Goal: Information Seeking & Learning: Check status

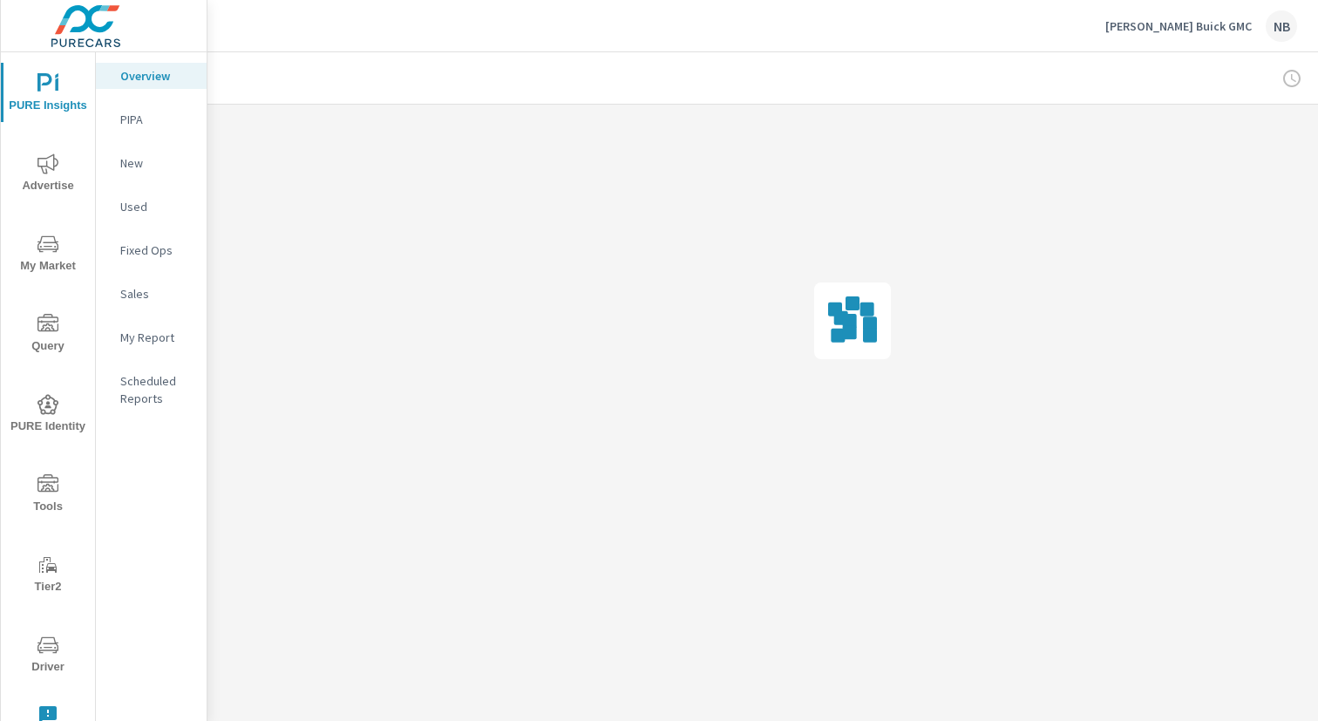
click at [46, 647] on icon "nav menu" at bounding box center [48, 647] width 9 height 1
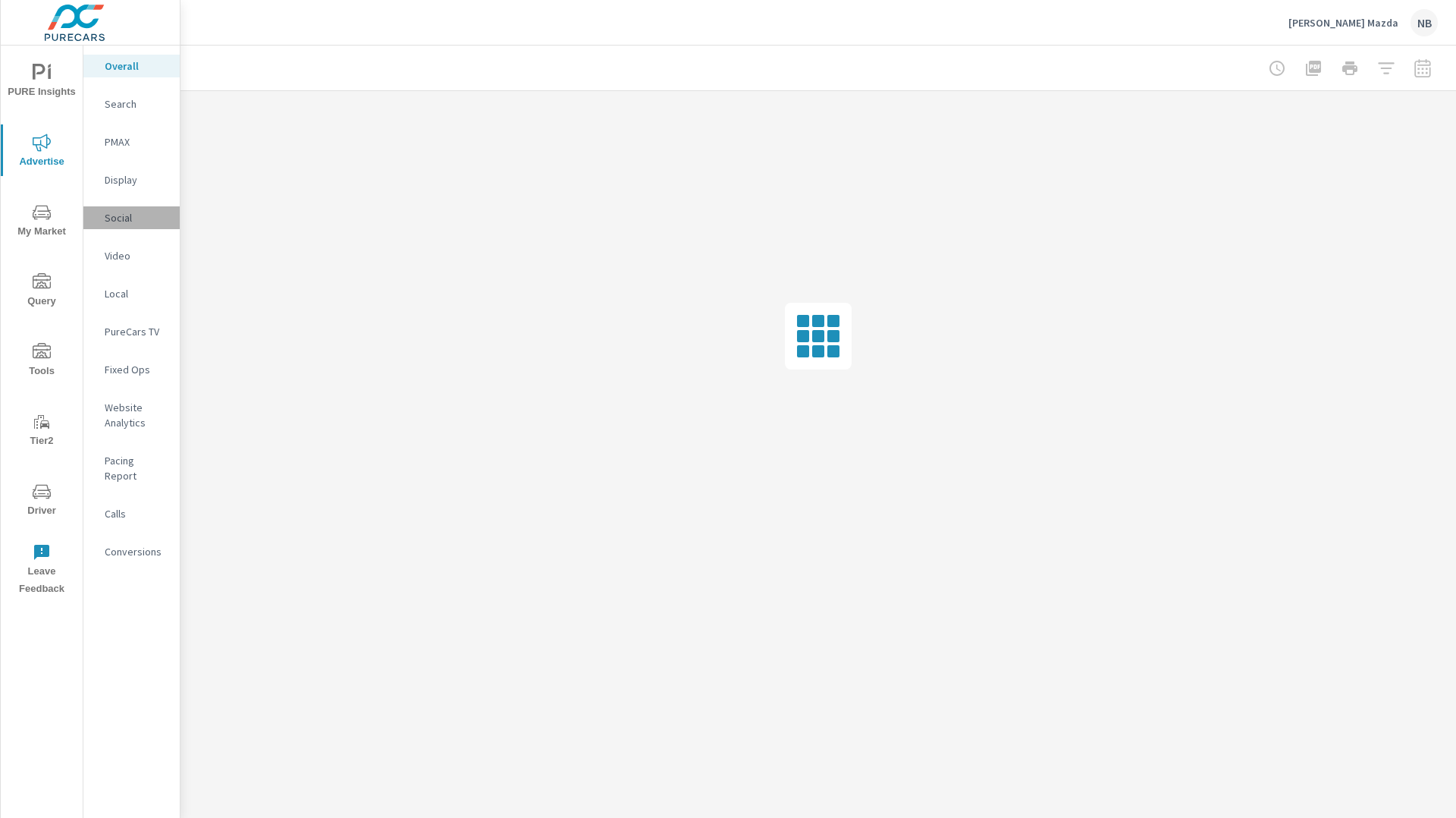
click at [130, 218] on p "Social" at bounding box center [136, 217] width 63 height 15
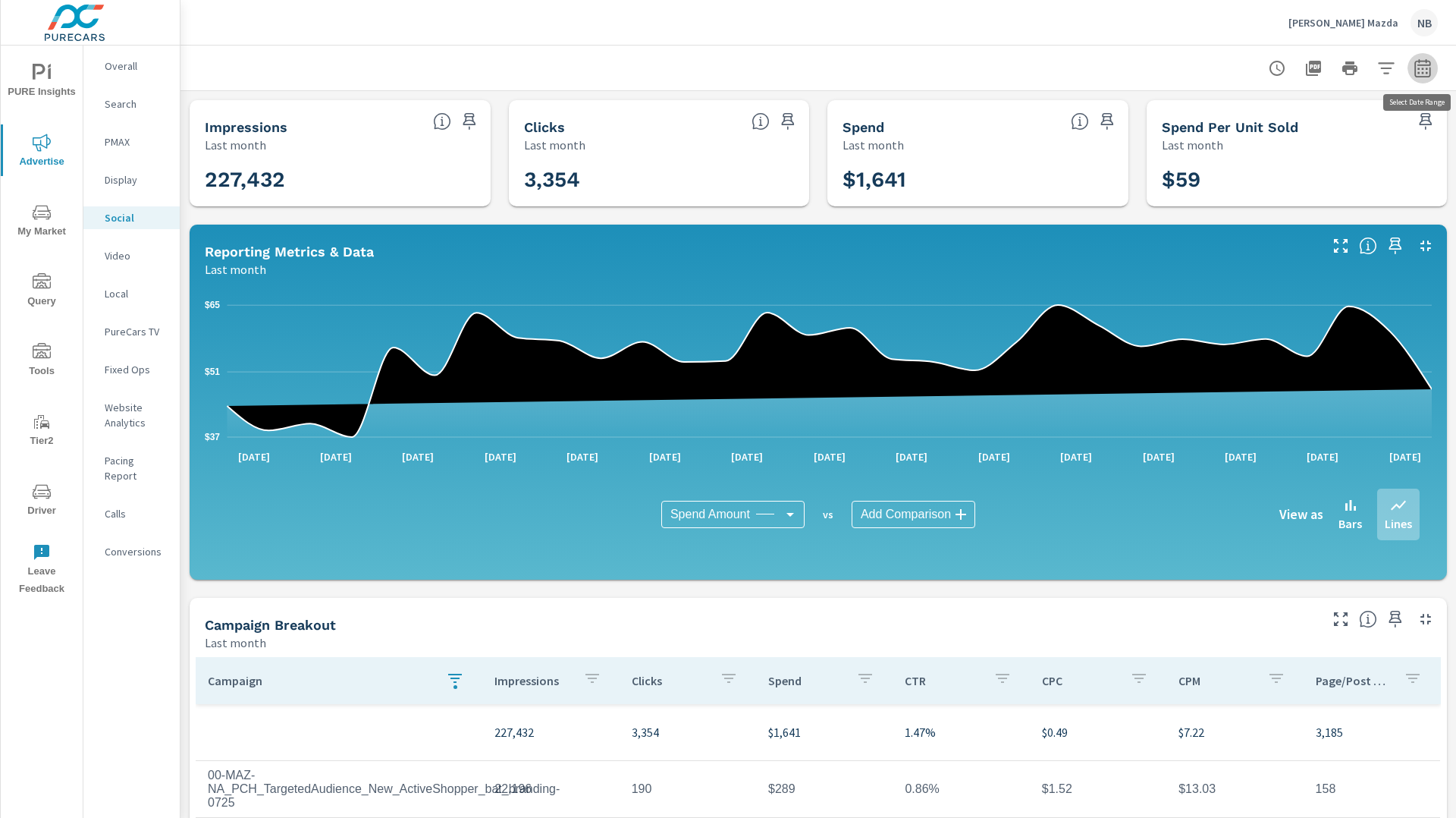
click at [1424, 70] on icon "button" at bounding box center [1422, 68] width 18 height 18
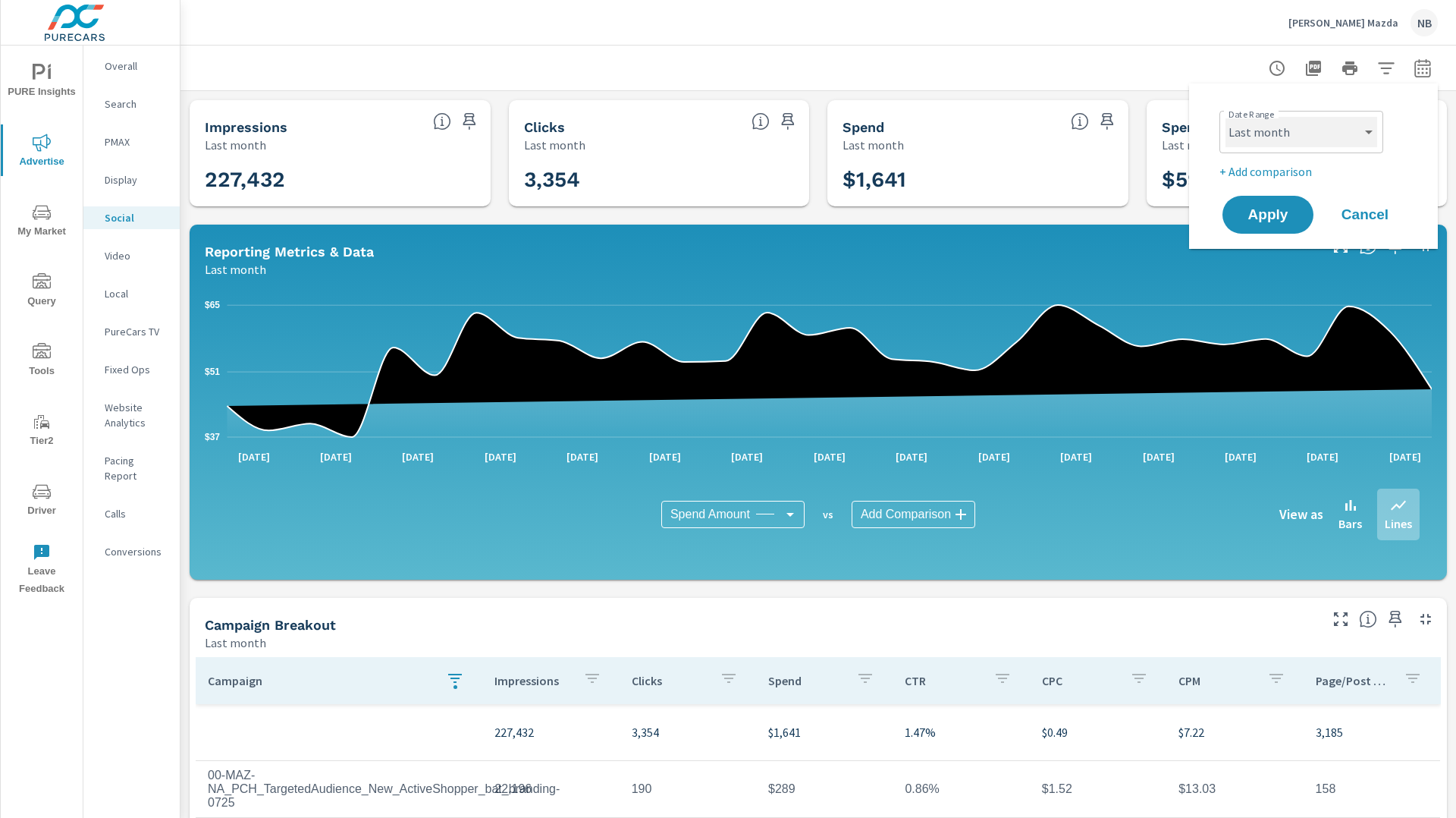
click at [1317, 130] on select "Custom [DATE] Last week Last 7 days Last 14 days Last 30 days Last 45 days Last…" at bounding box center [1301, 131] width 151 height 30
click at [1226, 117] on select "Custom [DATE] Last week Last 7 days Last 14 days Last 30 days Last 45 days Last…" at bounding box center [1301, 131] width 151 height 30
select select "Month to date"
click at [1280, 213] on span "Apply" at bounding box center [1267, 215] width 62 height 15
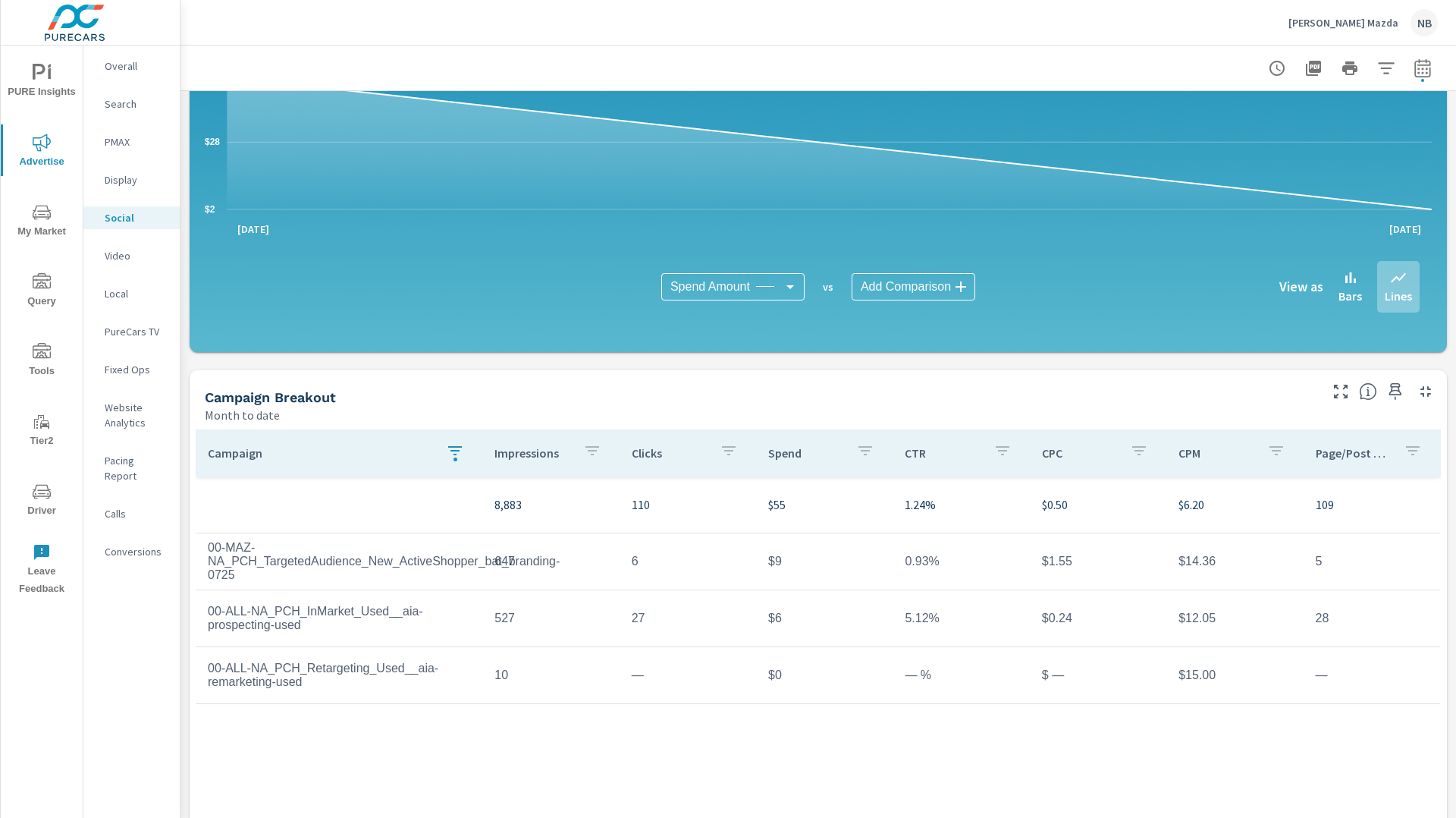
scroll to position [269, 0]
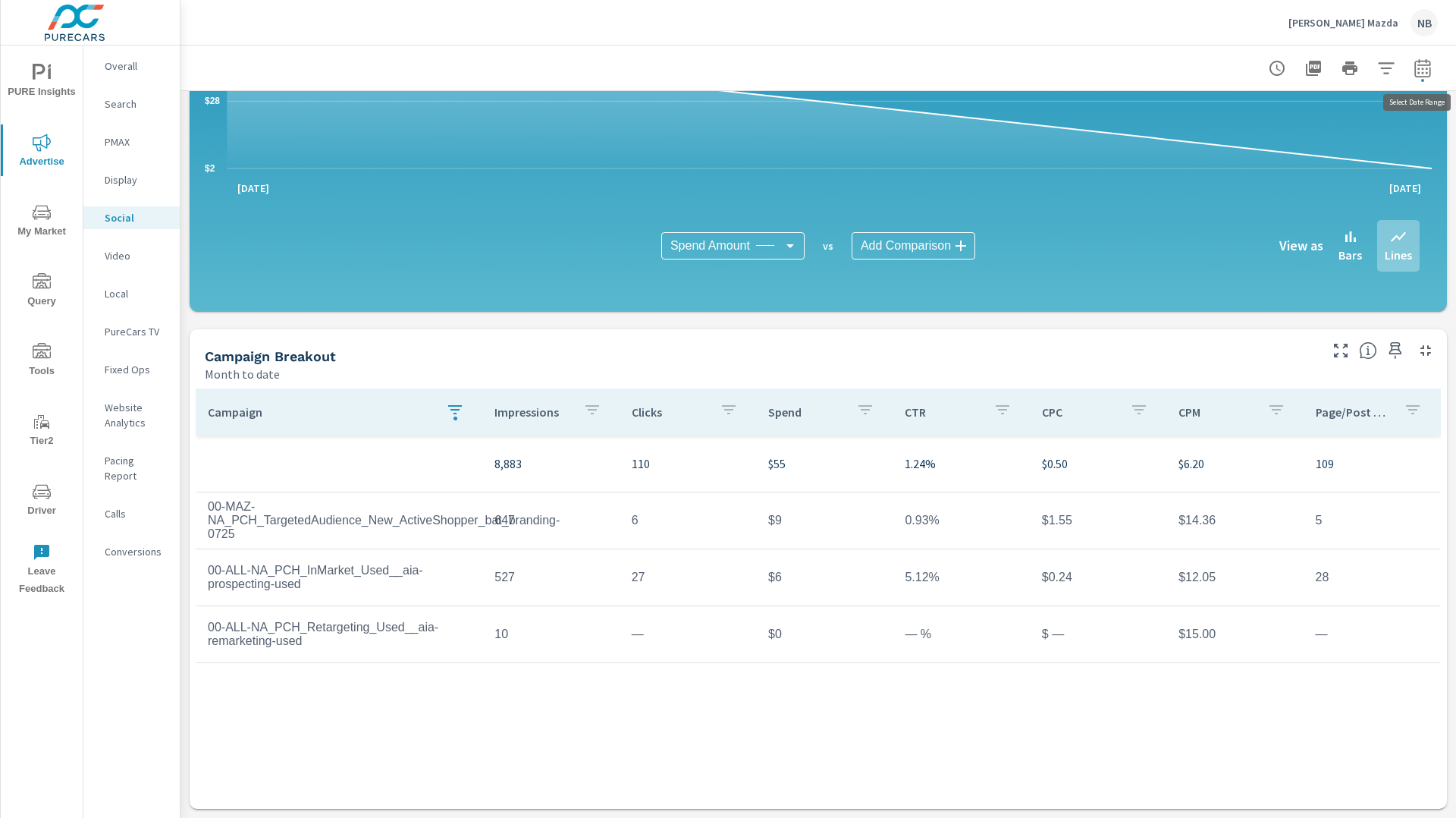
click at [1418, 74] on icon "button" at bounding box center [1422, 68] width 18 height 18
select select "Month to date"
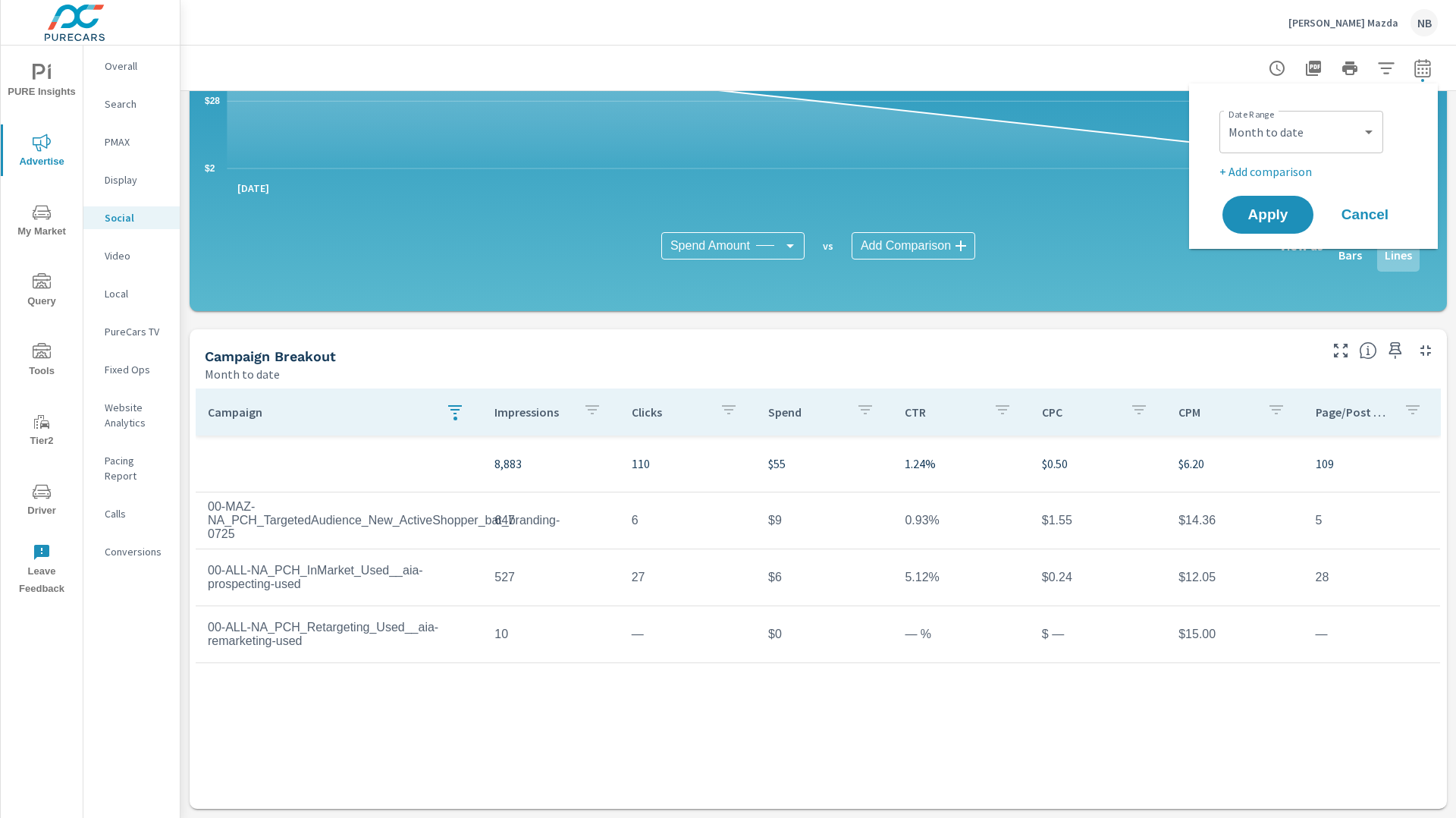
click at [1302, 173] on p "+ Add comparison" at bounding box center [1316, 171] width 194 height 18
select select "Previous period"
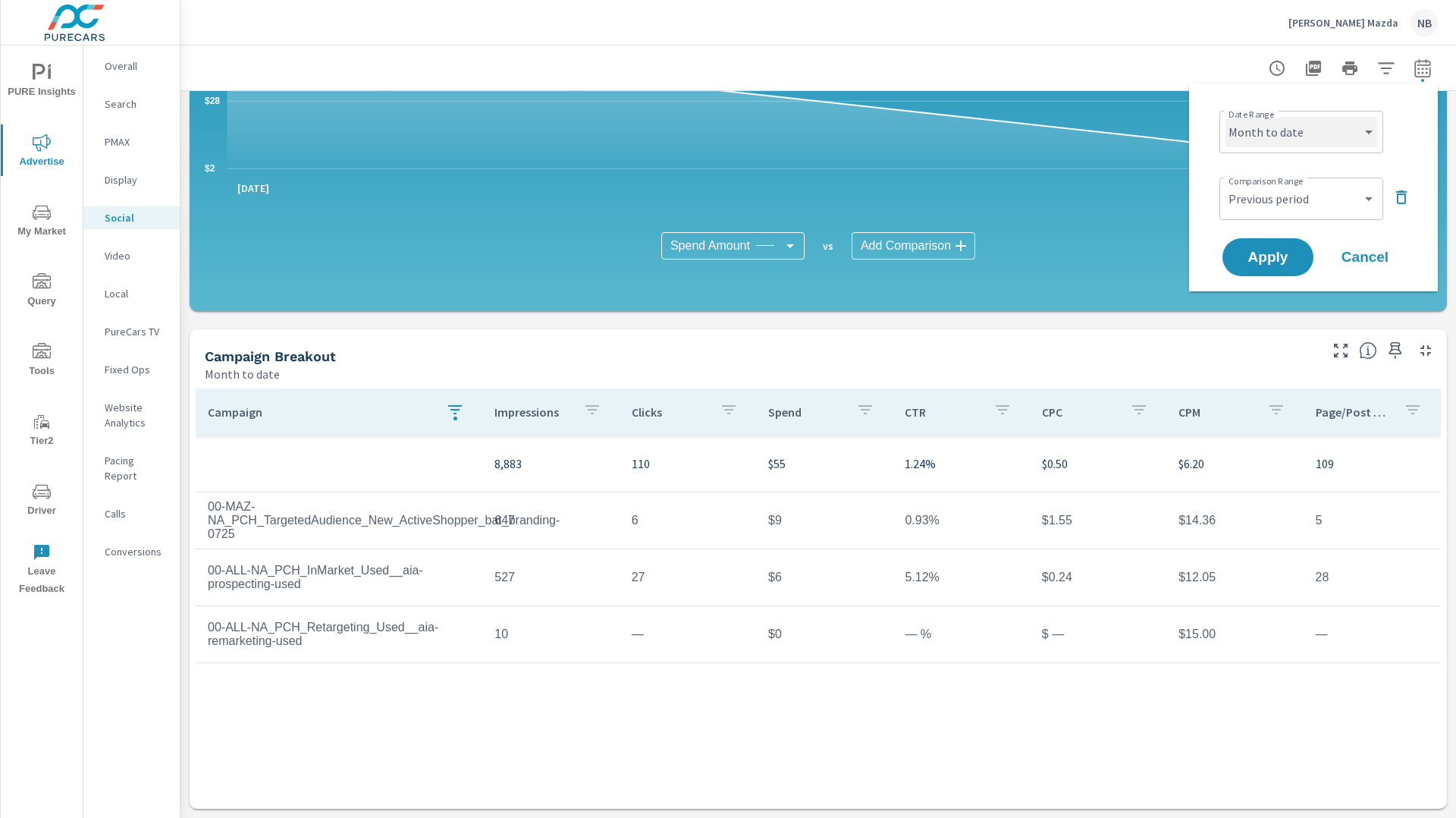
click at [1301, 138] on select "Custom Yesterday Last week Last 7 days Last 14 days Last 30 days Last 45 days L…" at bounding box center [1301, 131] width 151 height 30
click at [1226, 117] on select "Custom Yesterday Last week Last 7 days Last 14 days Last 30 days Last 45 days L…" at bounding box center [1301, 131] width 151 height 30
select select "Last month"
click at [1404, 195] on icon "button" at bounding box center [1401, 197] width 18 height 18
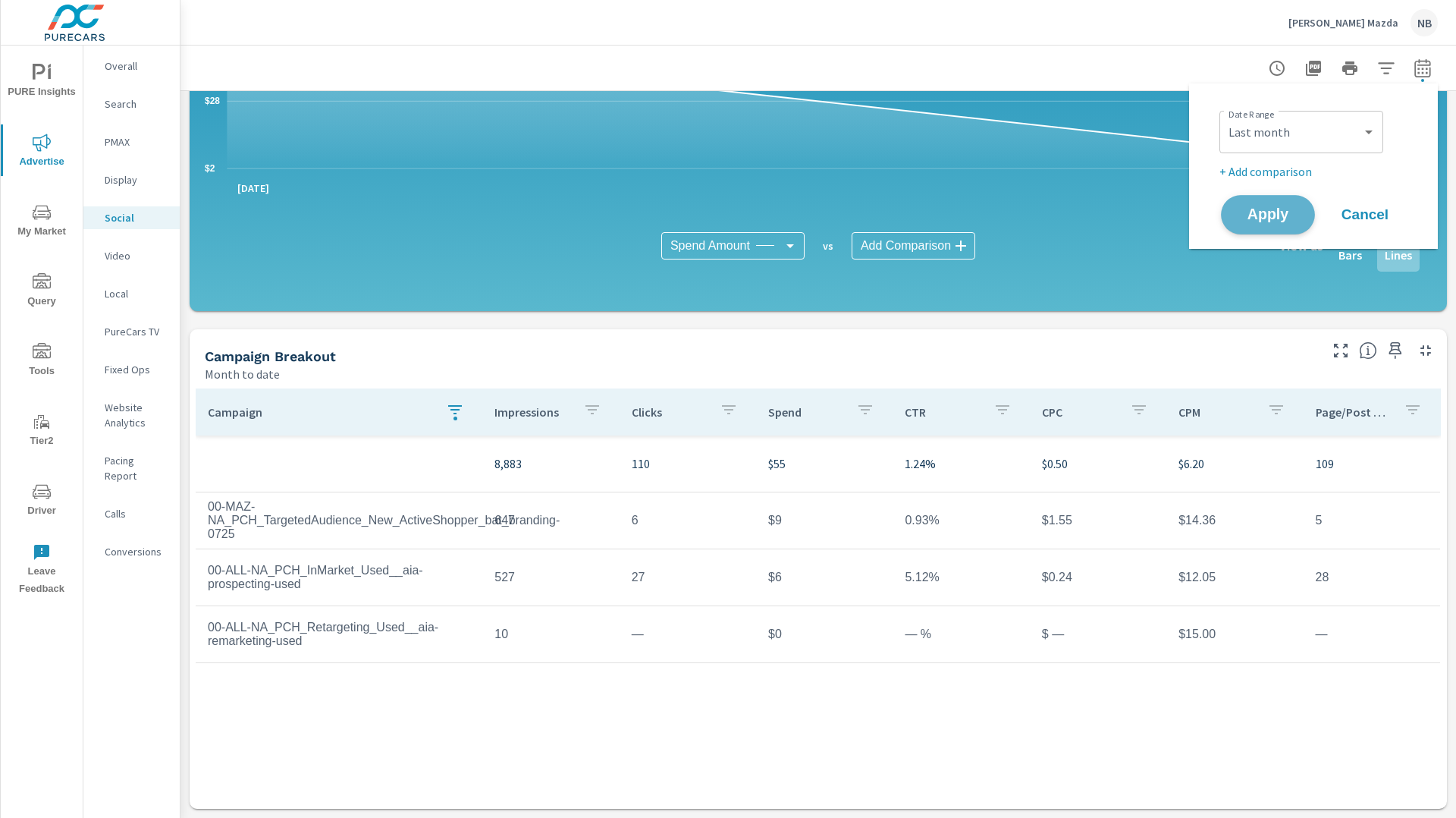
drag, startPoint x: 1280, startPoint y: 216, endPoint x: 1302, endPoint y: 211, distance: 22.6
click at [1280, 216] on span "Apply" at bounding box center [1267, 215] width 62 height 15
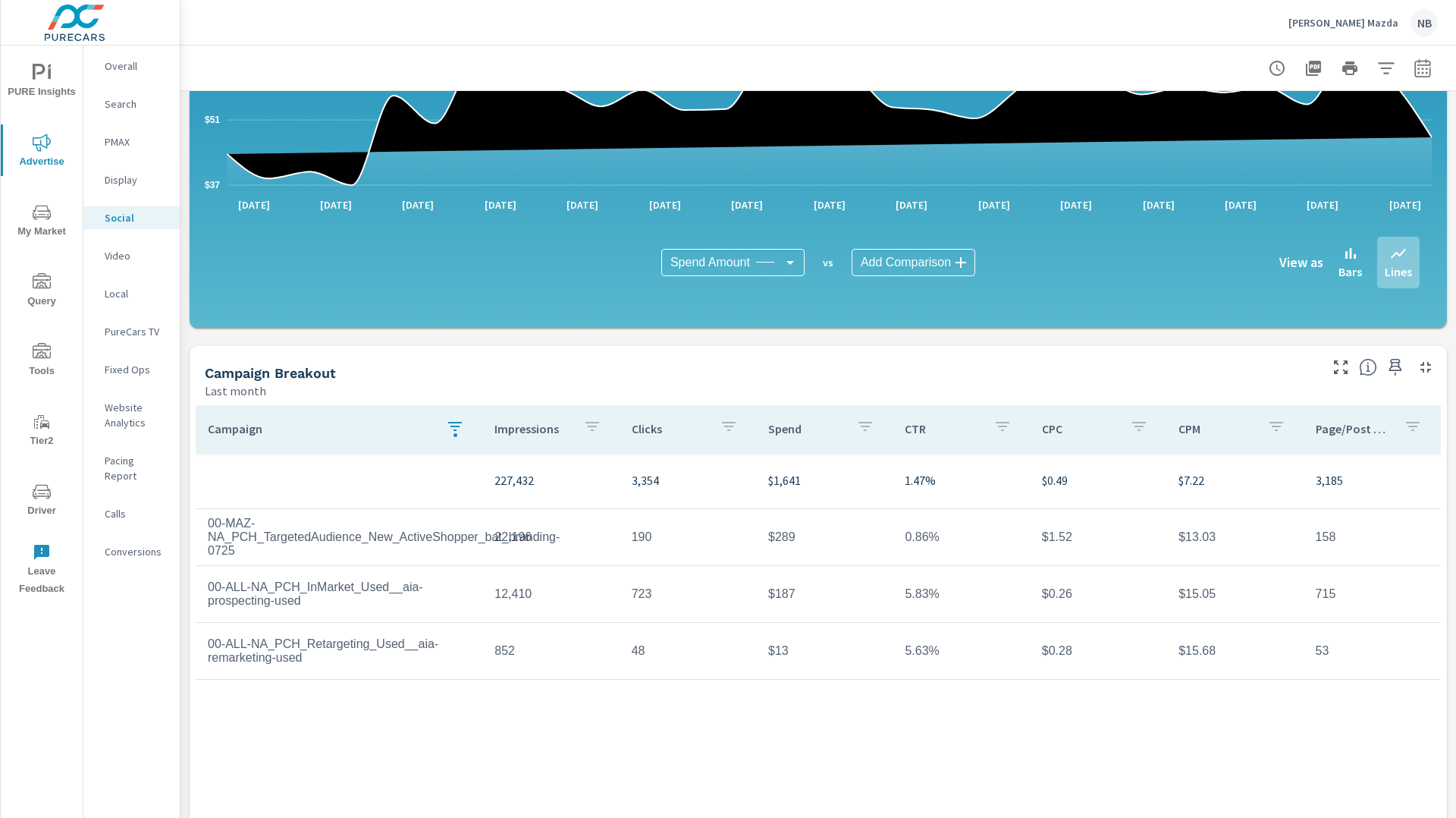
scroll to position [269, 0]
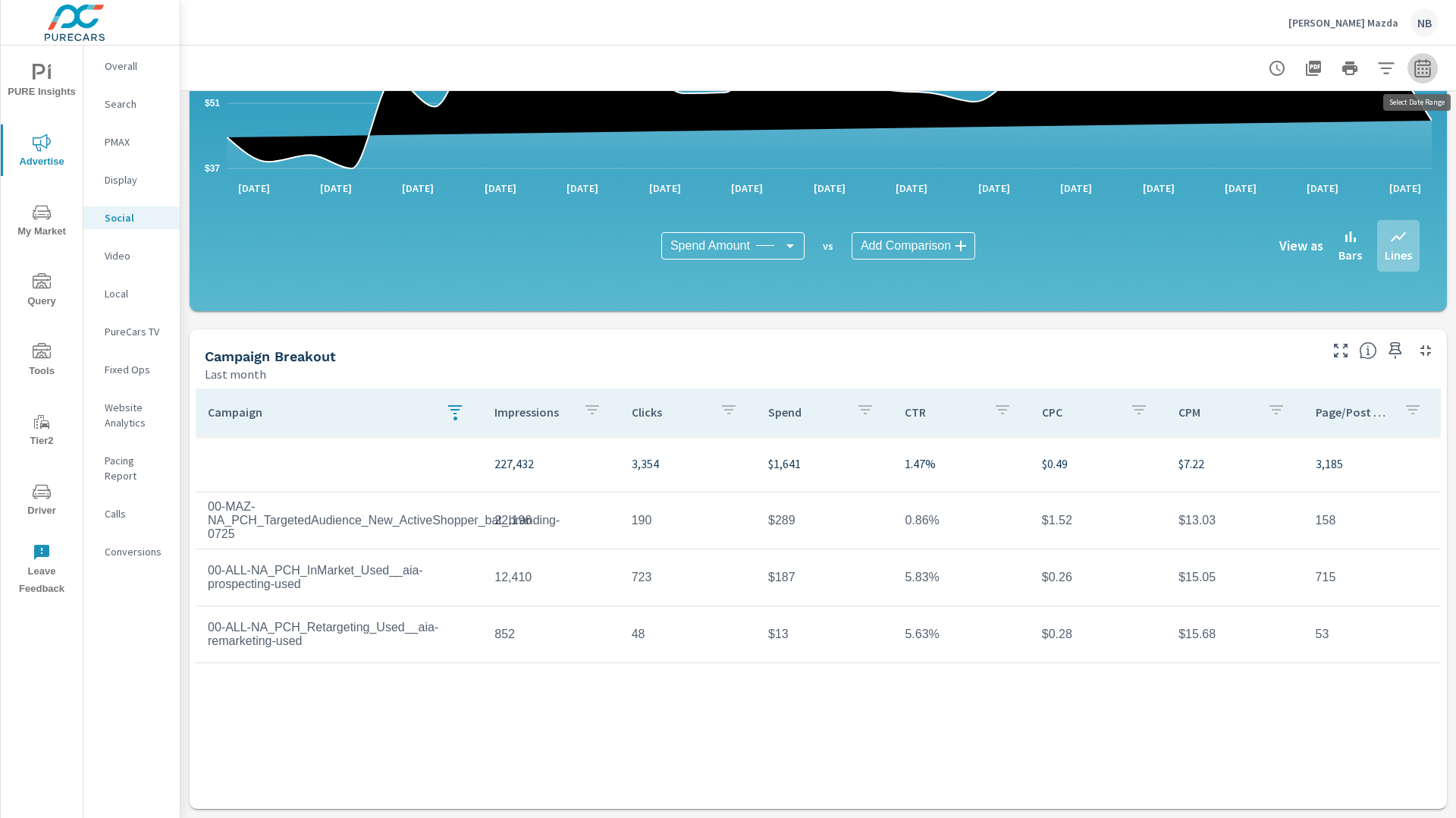
click at [1418, 77] on button "button" at bounding box center [1422, 68] width 30 height 30
select select "Last month"
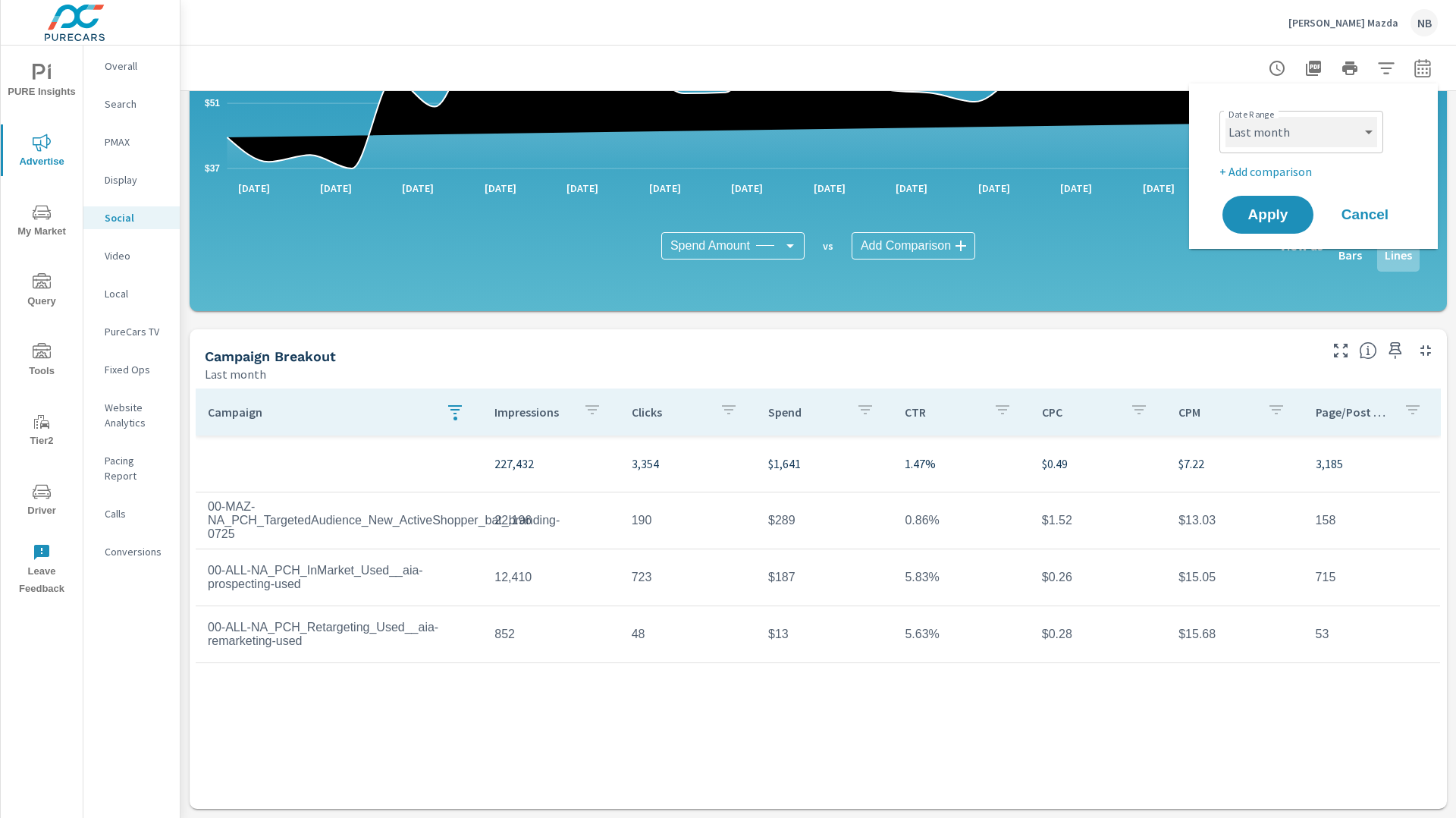
click at [1329, 136] on select "Custom Yesterday Last week Last 7 days Last 14 days Last 30 days Last 45 days L…" at bounding box center [1301, 131] width 151 height 30
click at [49, 498] on icon "nav menu" at bounding box center [41, 491] width 18 height 15
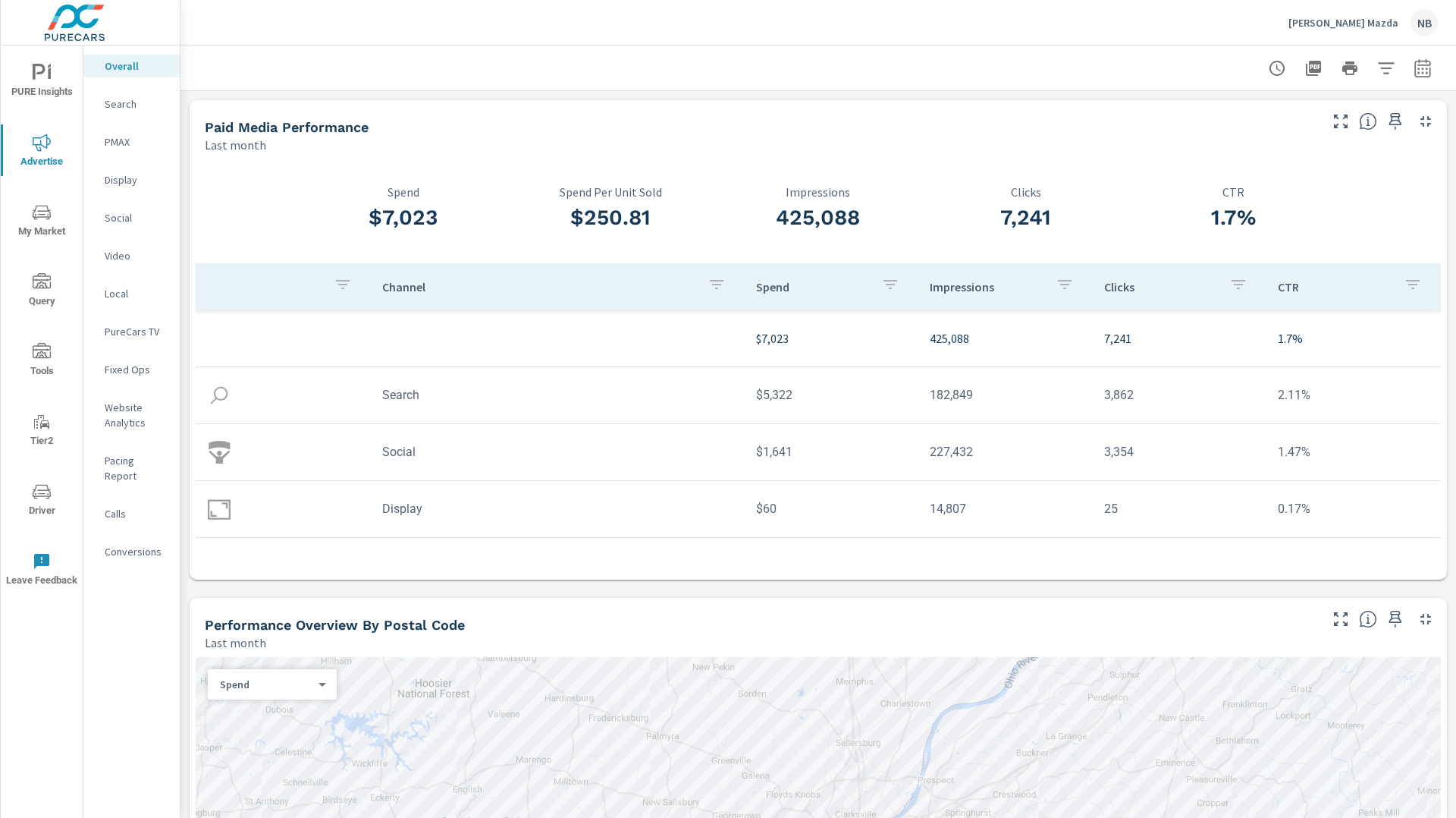
click at [115, 221] on p "Social" at bounding box center [136, 217] width 63 height 15
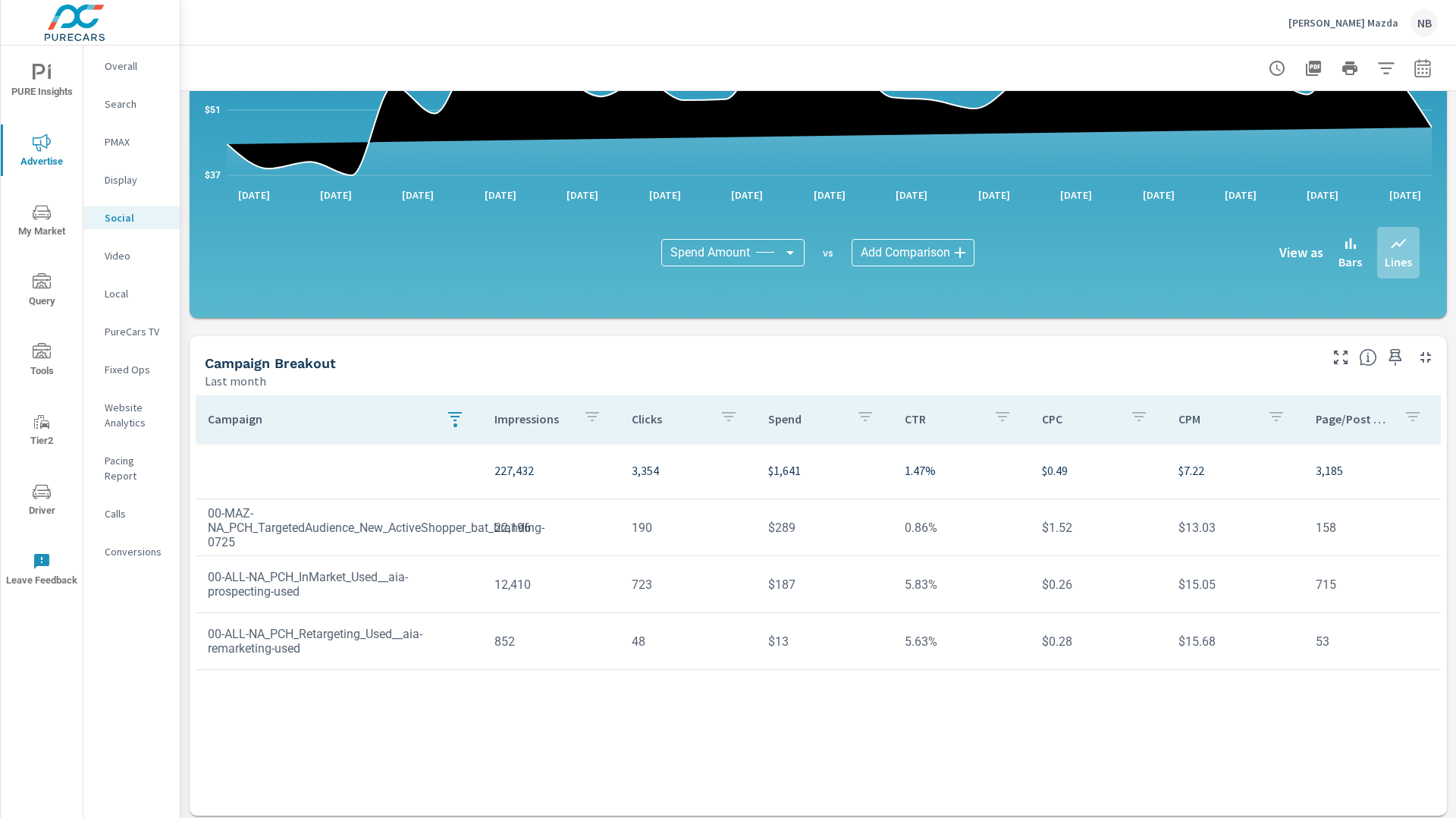
scroll to position [269, 0]
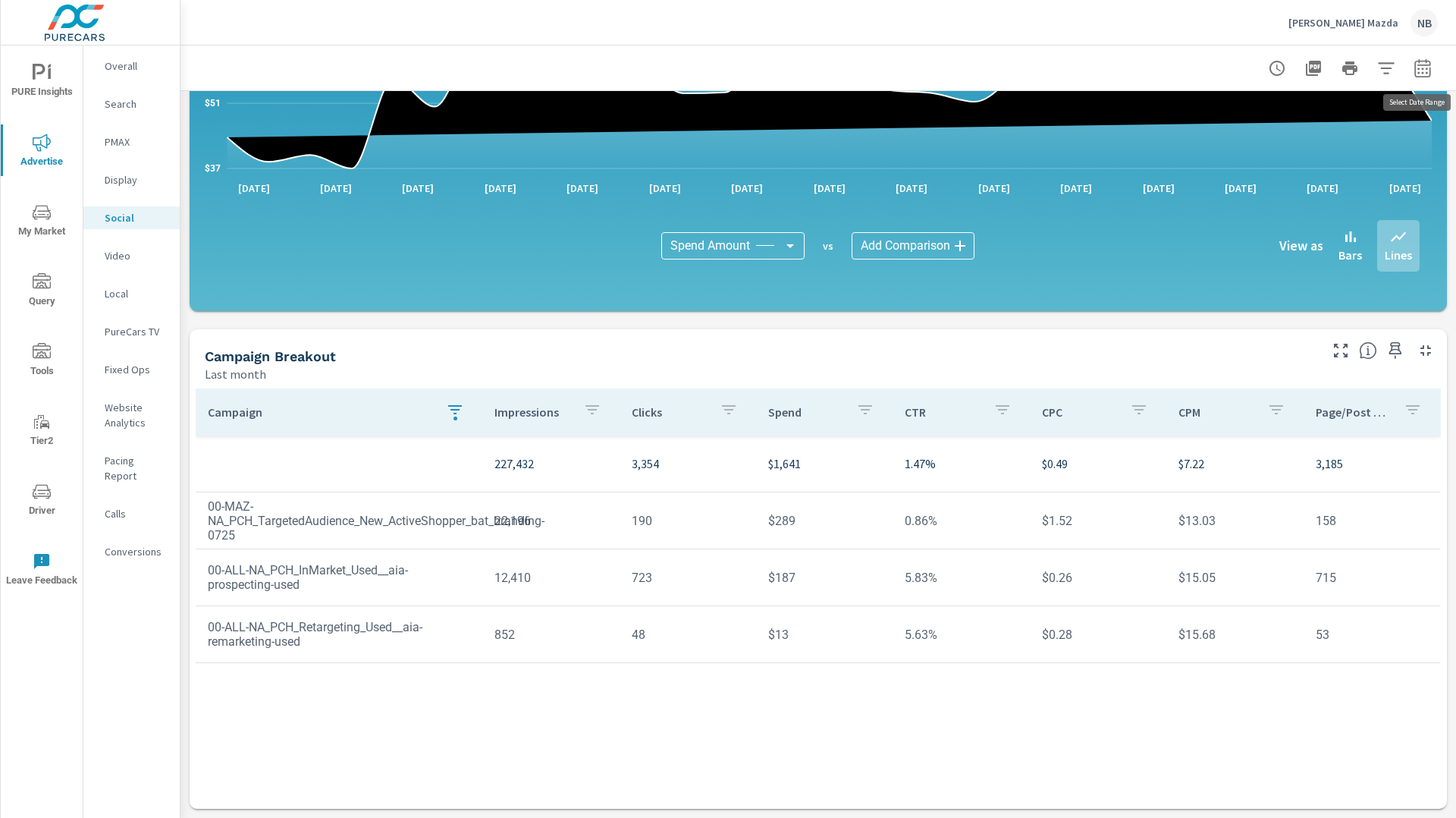
click at [1417, 75] on icon "button" at bounding box center [1422, 67] width 16 height 18
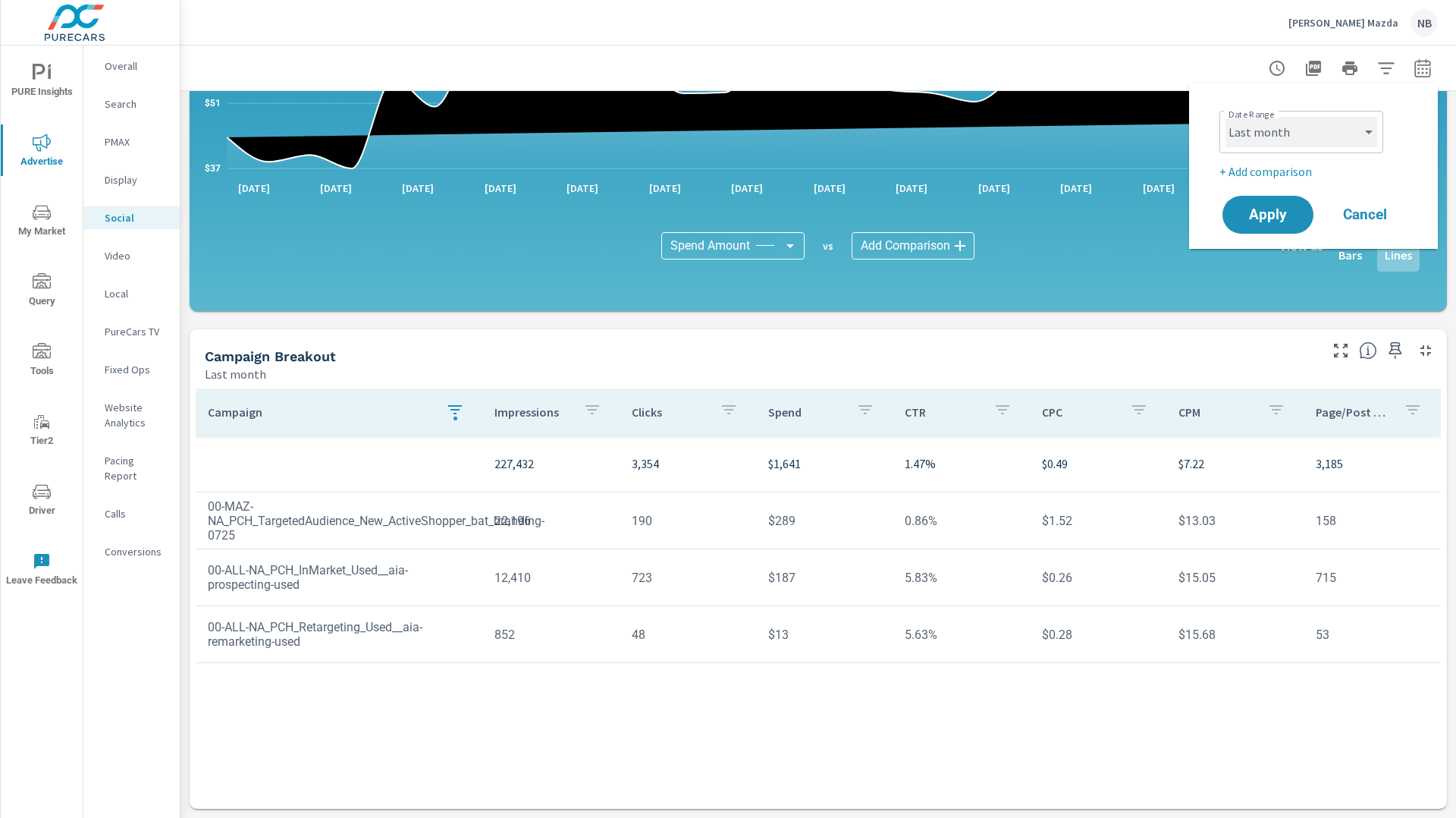
click at [1339, 127] on select "Custom [DATE] Last week Last 7 days Last 14 days Last 30 days Last 45 days Last…" at bounding box center [1301, 131] width 151 height 30
click at [1226, 117] on select "Custom [DATE] Last week Last 7 days Last 14 days Last 30 days Last 45 days Last…" at bounding box center [1301, 131] width 151 height 30
select select "Last 45 days"
click at [1266, 230] on button "Apply" at bounding box center [1268, 214] width 94 height 39
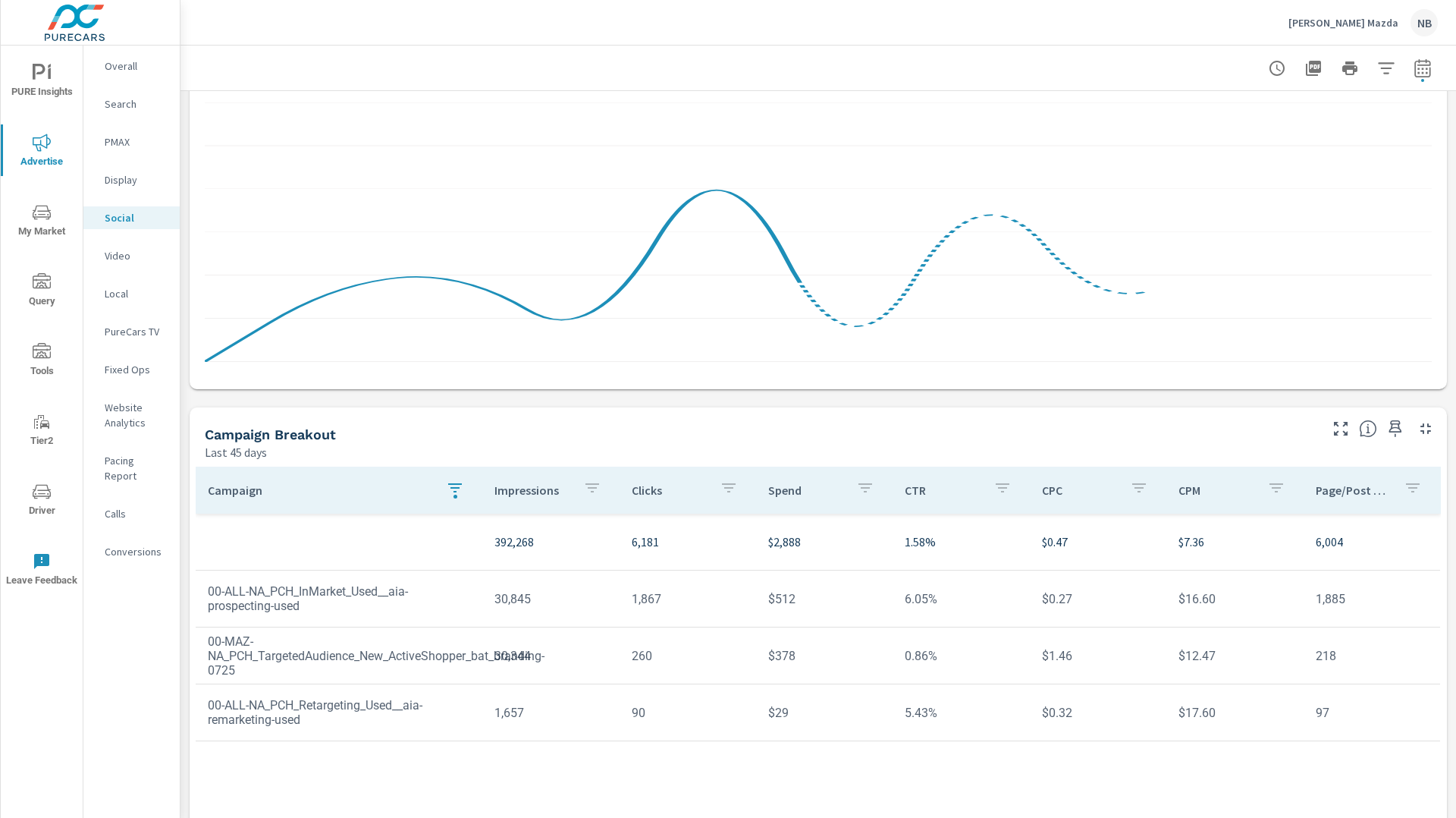
scroll to position [269, 0]
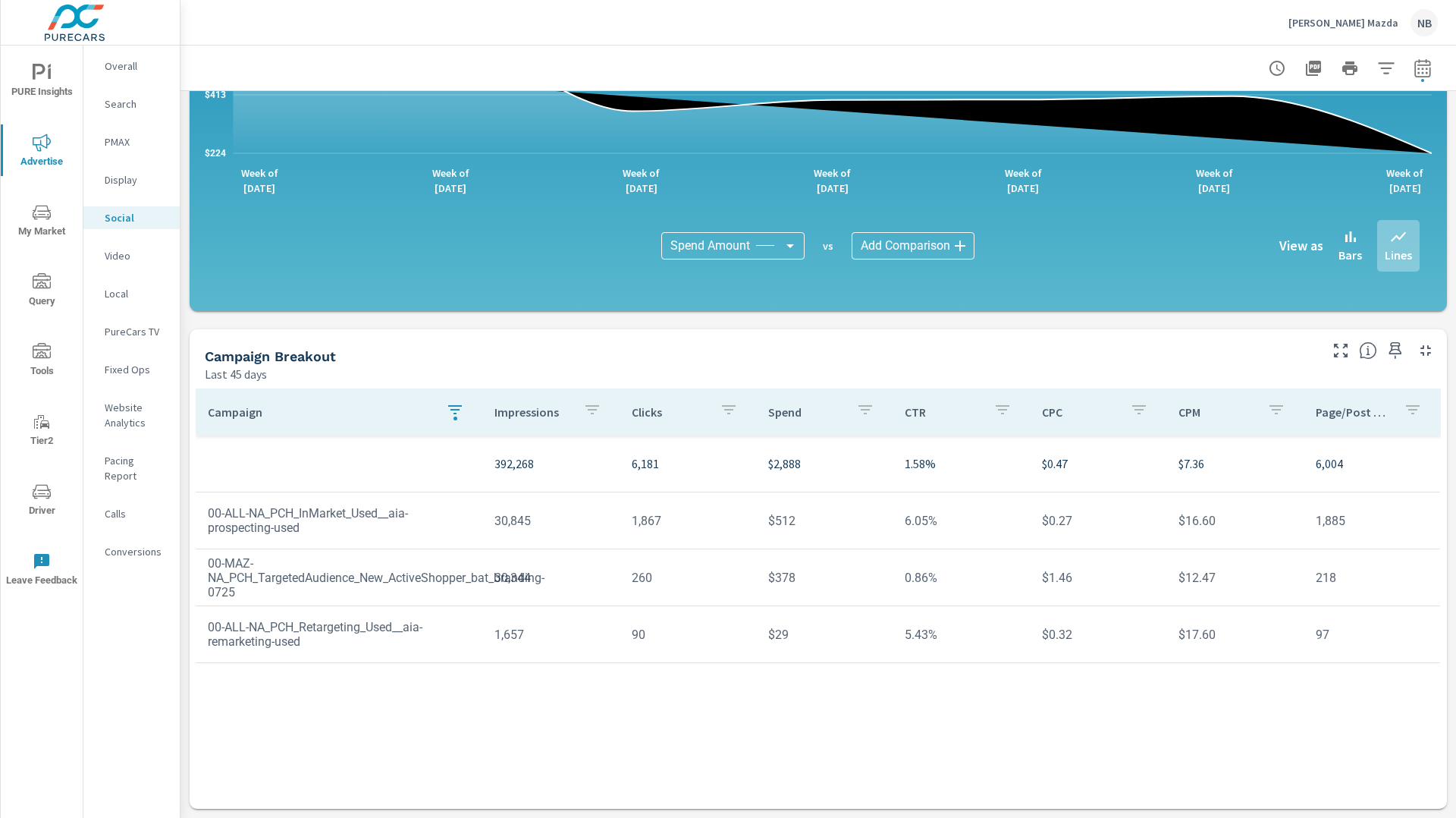
click at [1355, 23] on p "[PERSON_NAME] Mazda" at bounding box center [1343, 23] width 110 height 14
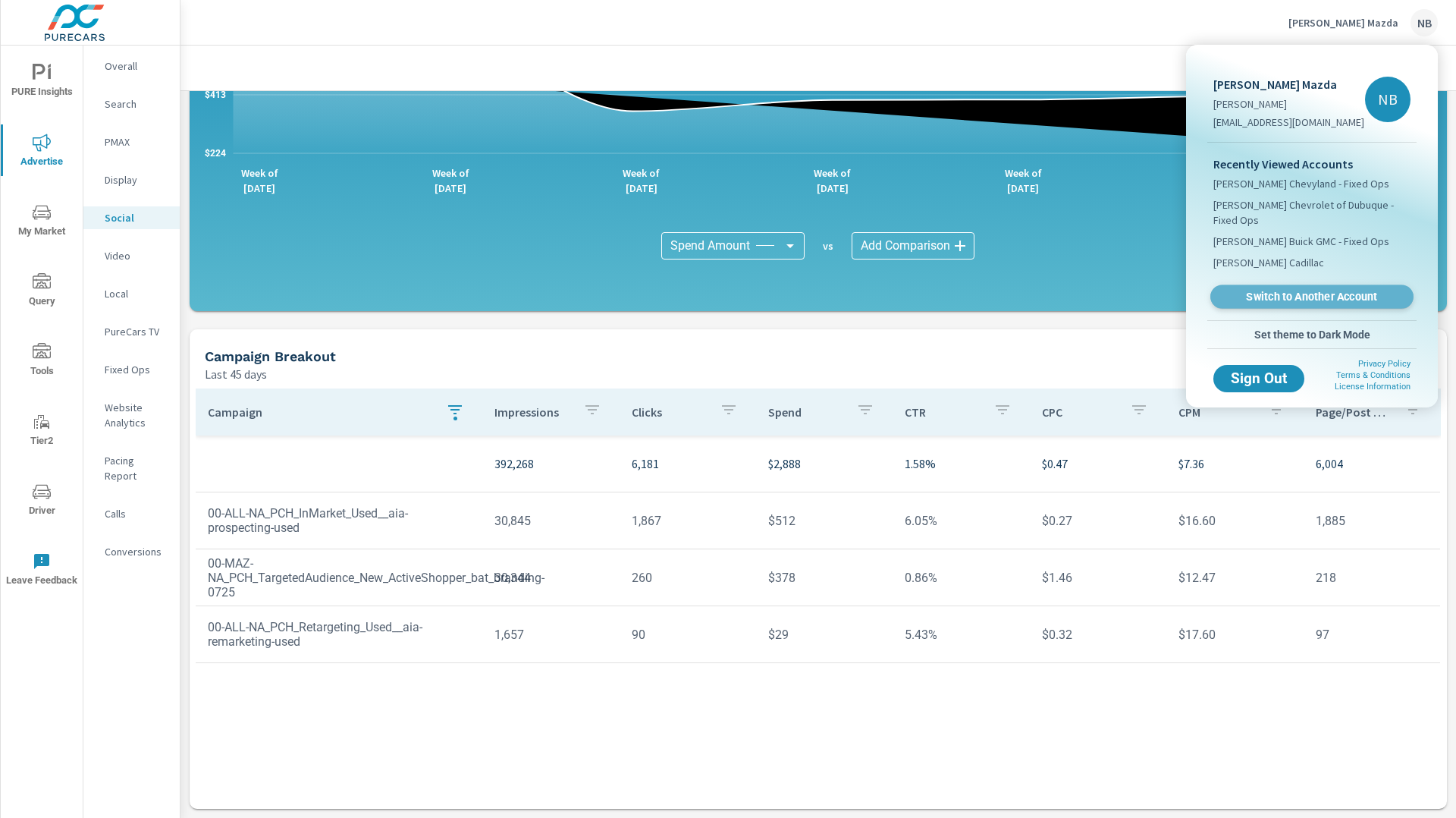
click at [1299, 290] on span "Switch to Another Account" at bounding box center [1312, 297] width 186 height 15
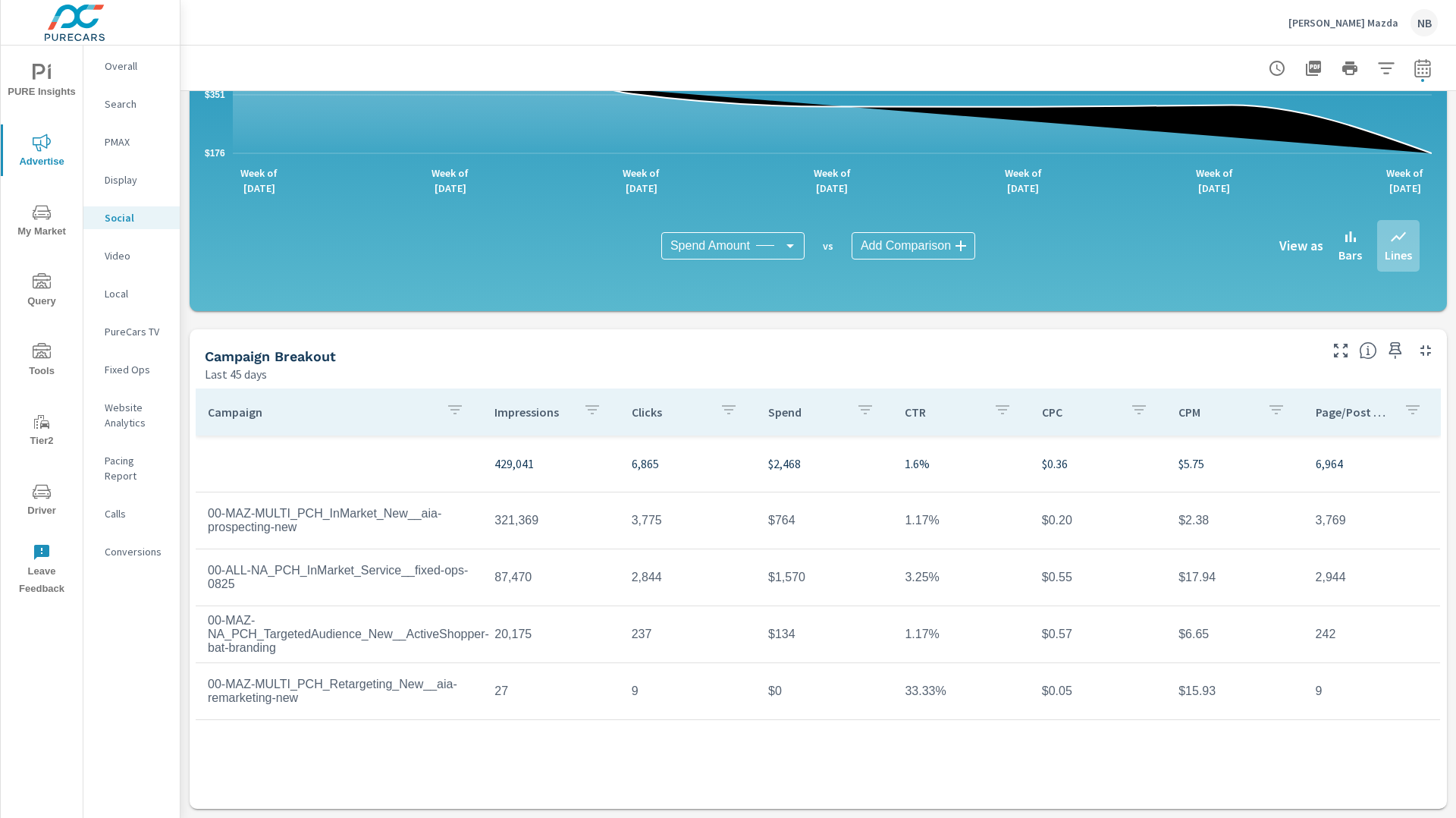
scroll to position [267, 0]
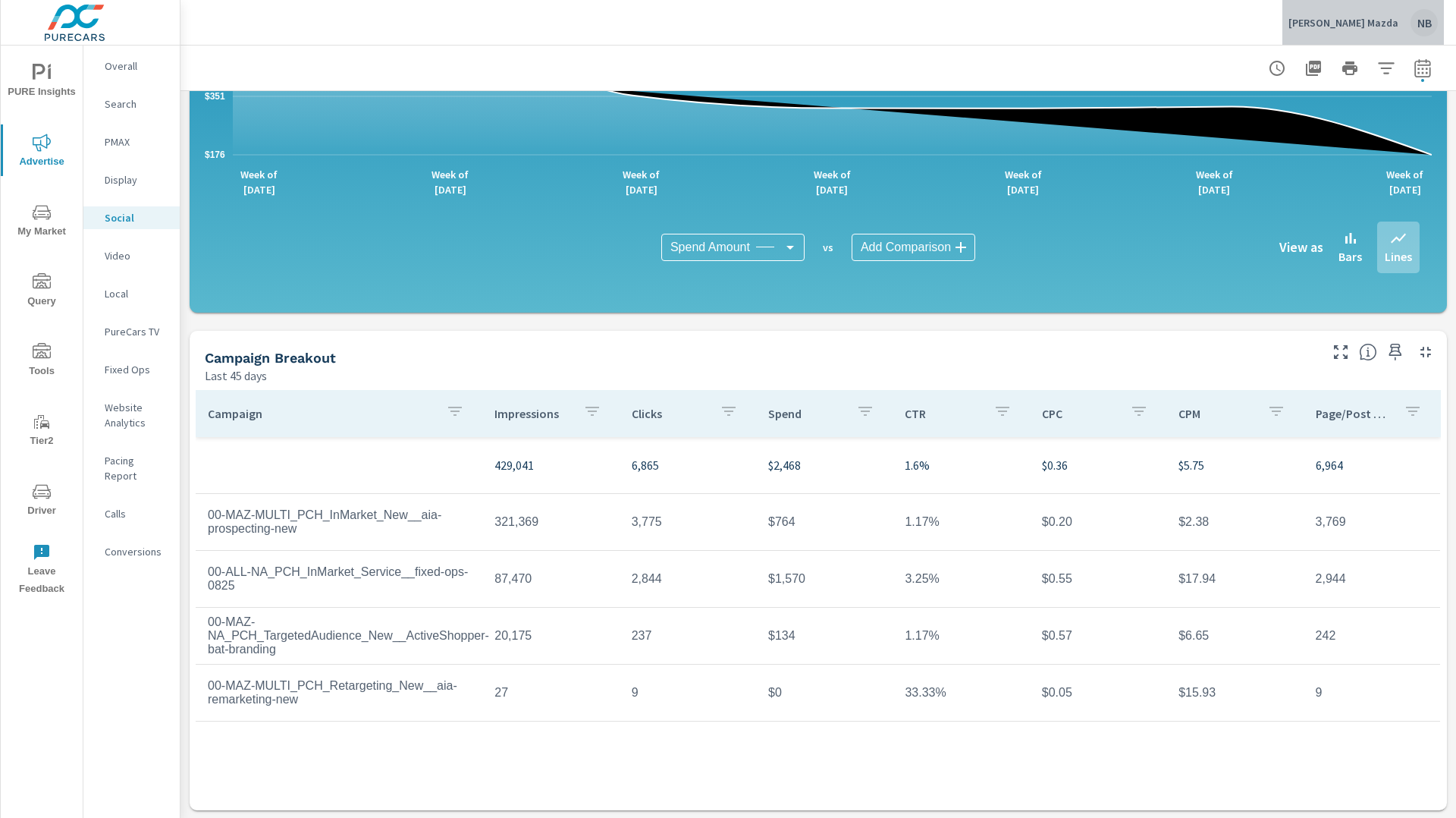
click at [1378, 27] on p "Dean McCrary Mazda" at bounding box center [1343, 23] width 110 height 14
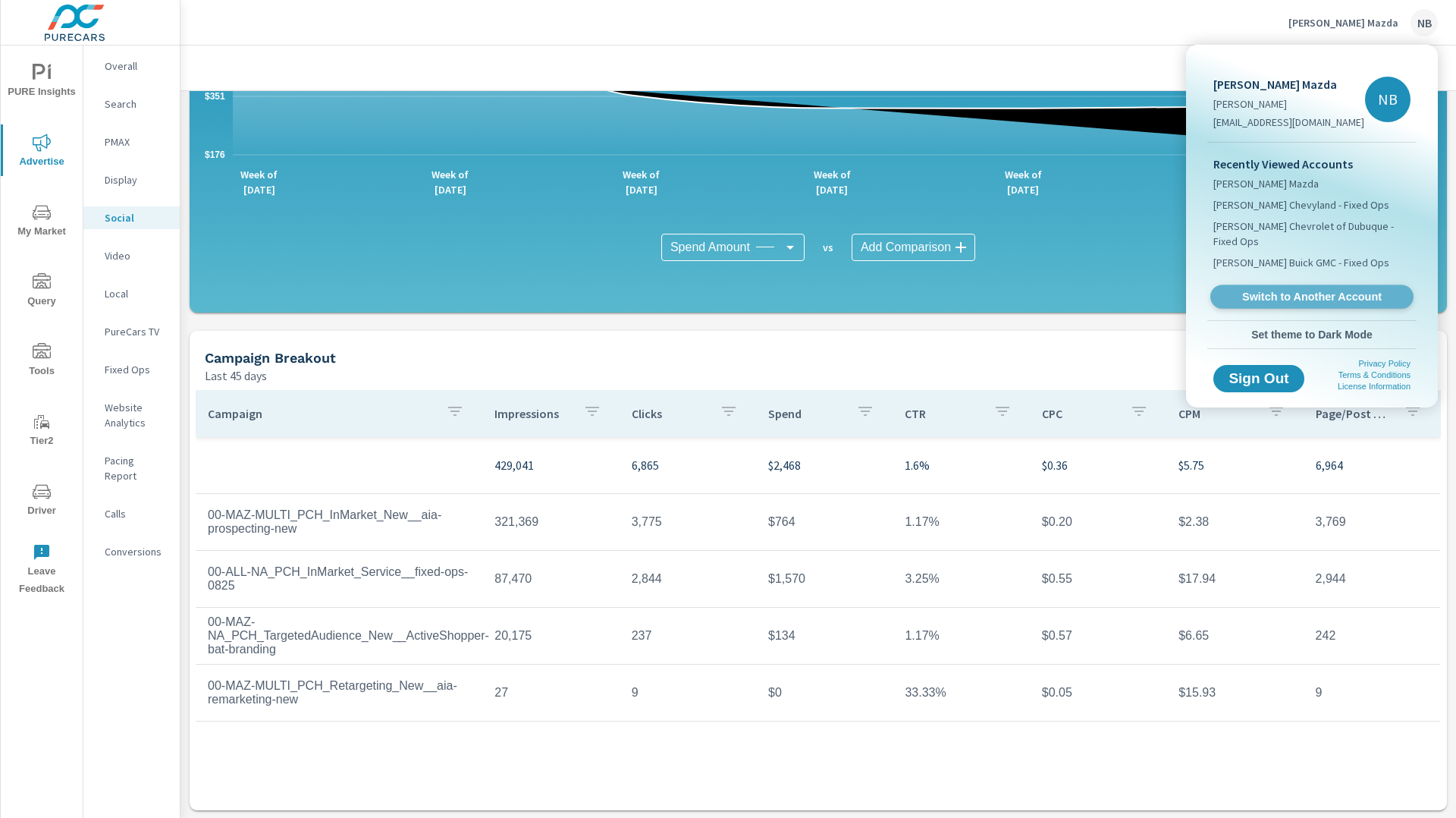
click at [1286, 290] on span "Switch to Another Account" at bounding box center [1312, 297] width 186 height 15
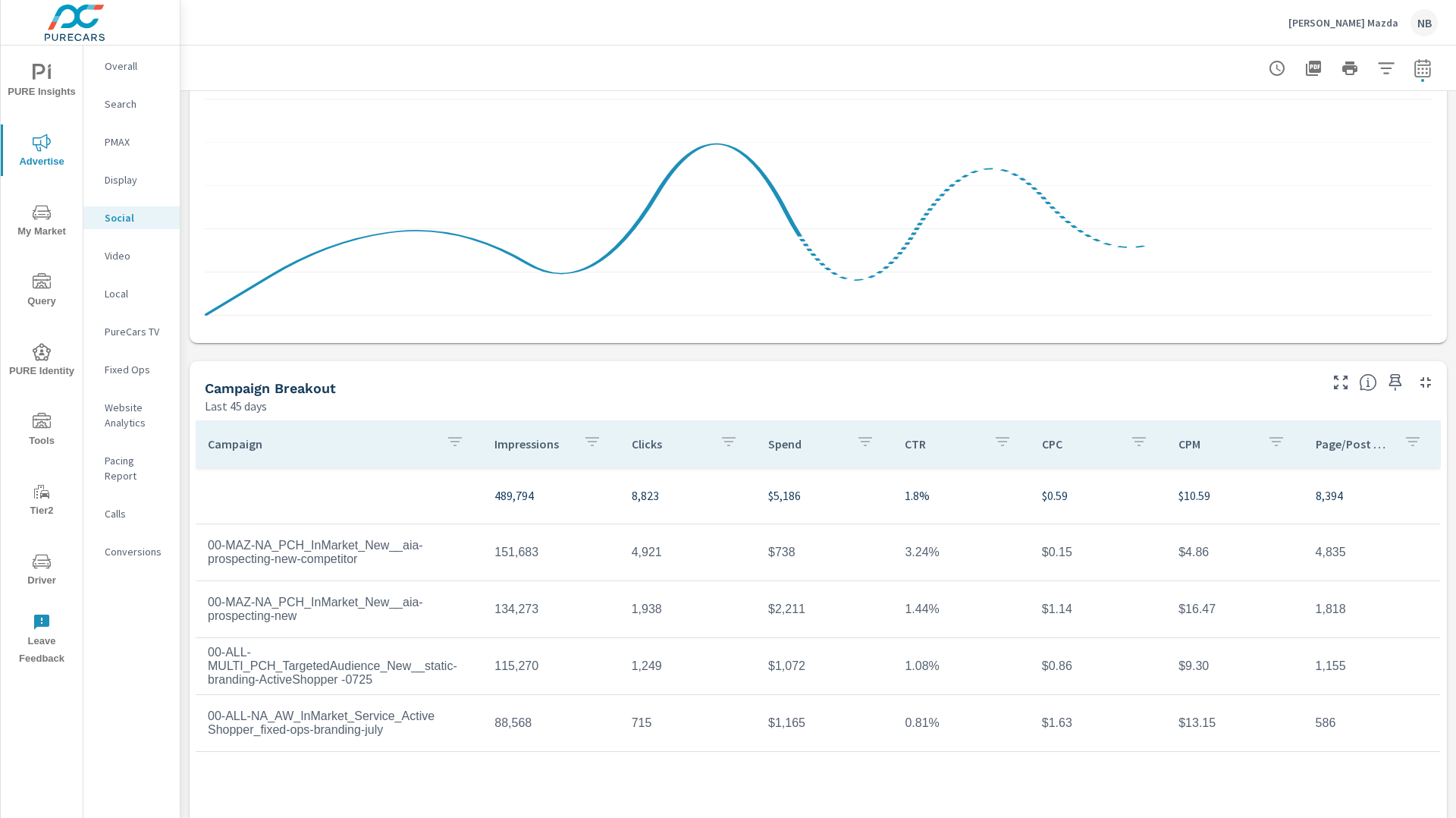
scroll to position [269, 0]
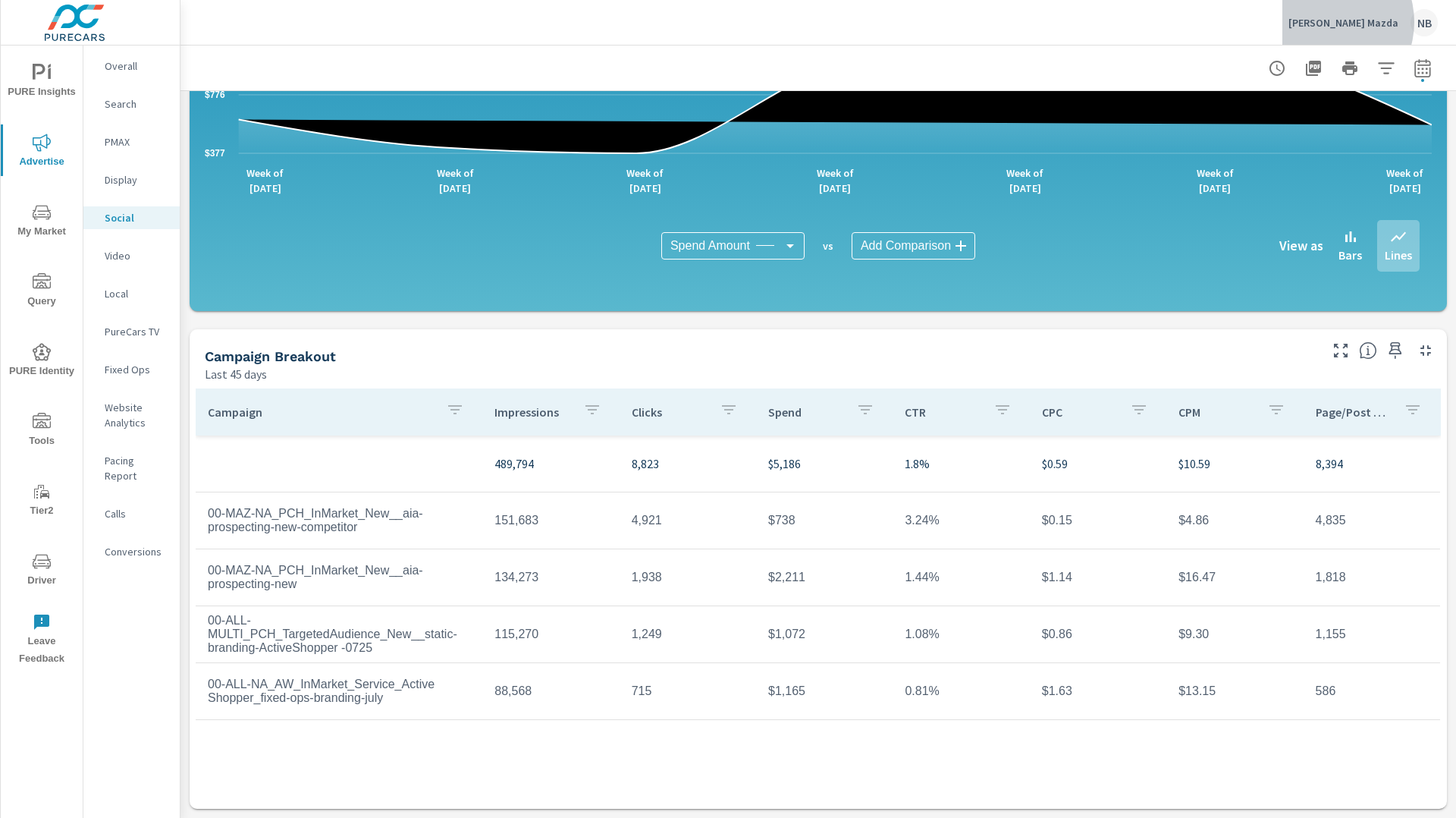
click at [1357, 22] on p "[PERSON_NAME] Mazda" at bounding box center [1343, 23] width 110 height 14
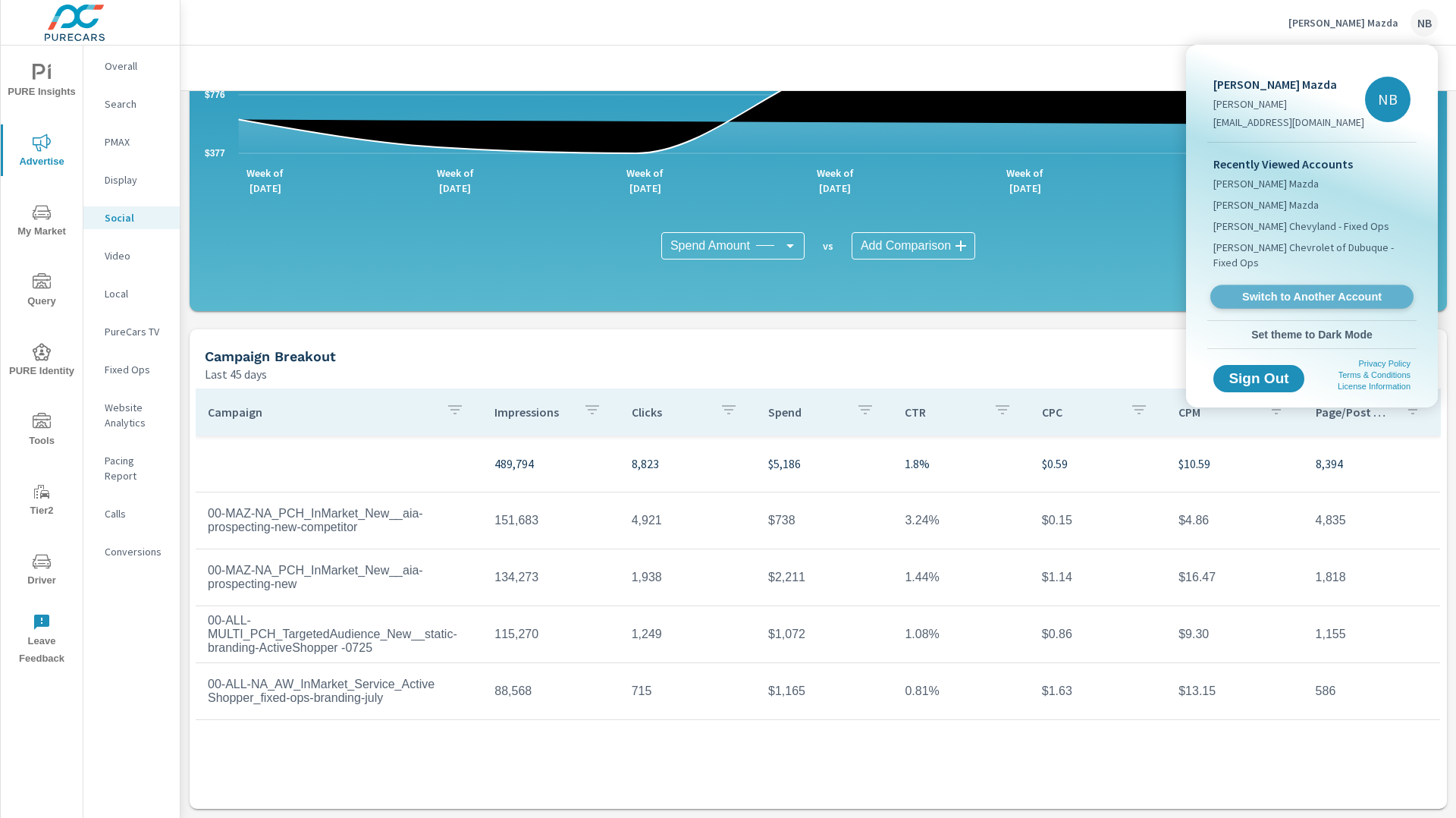
click at [1272, 285] on link "Switch to Another Account" at bounding box center [1312, 297] width 204 height 23
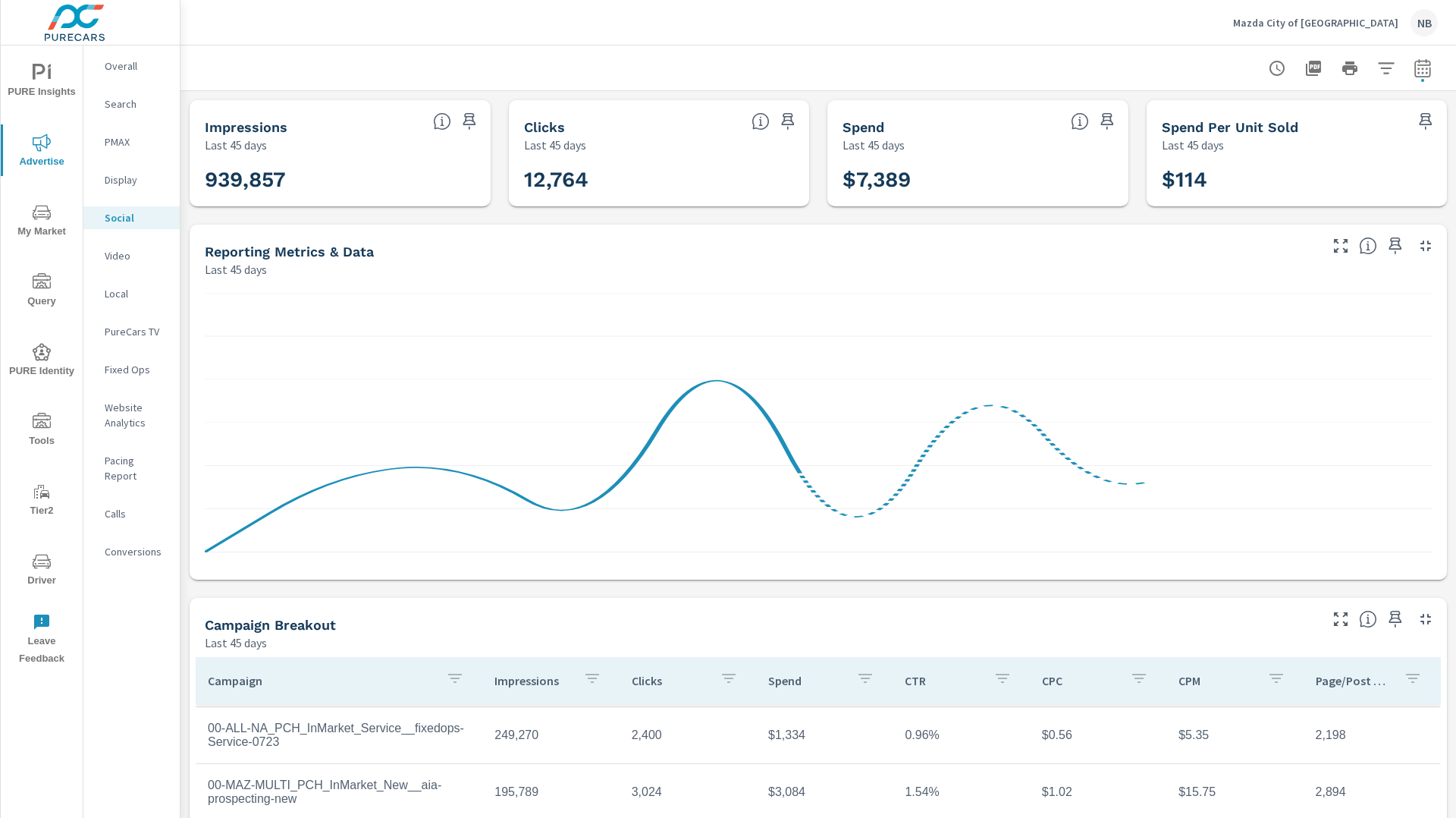
scroll to position [269, 0]
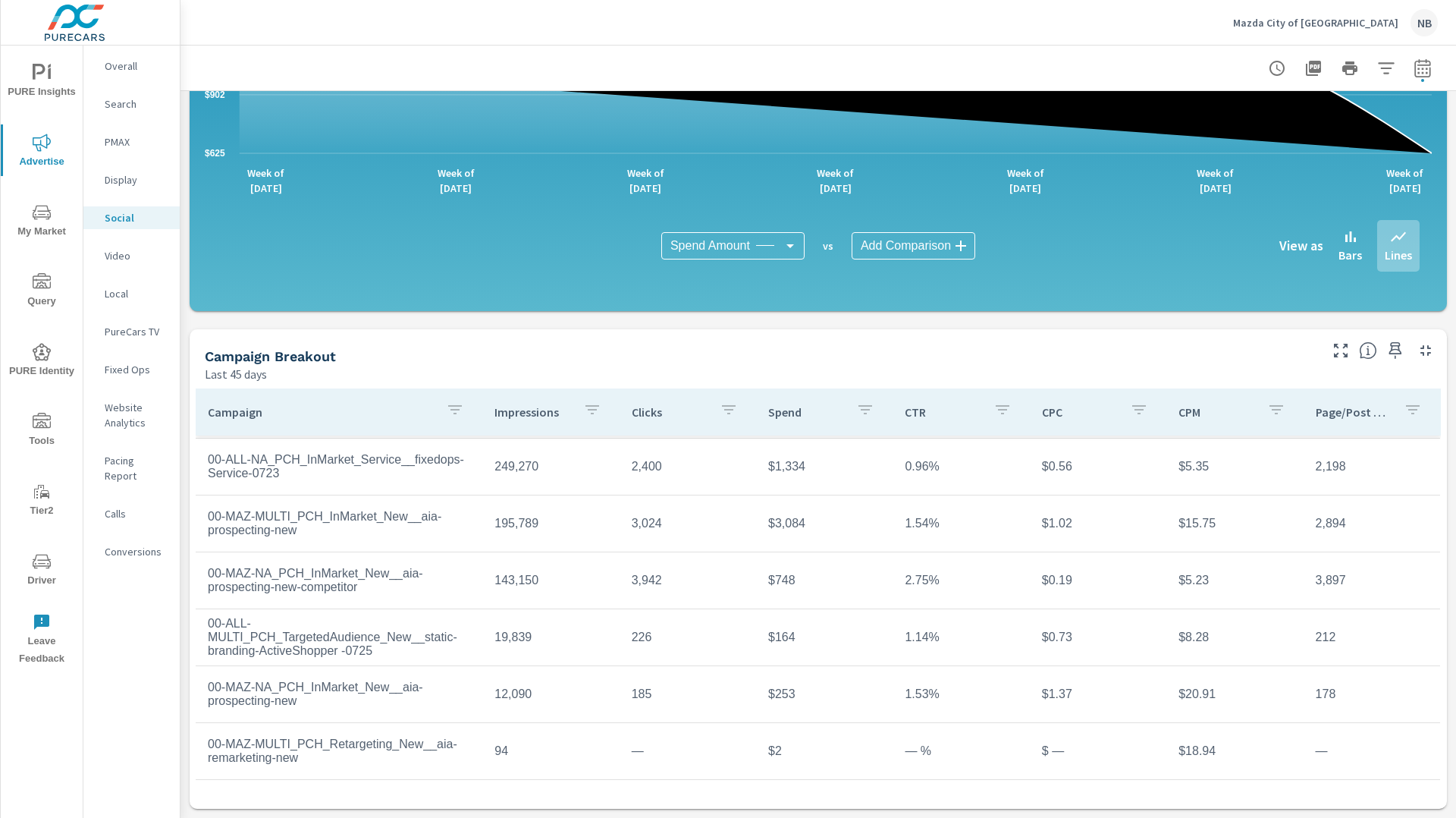
click at [1421, 70] on icon "button" at bounding box center [1422, 68] width 18 height 18
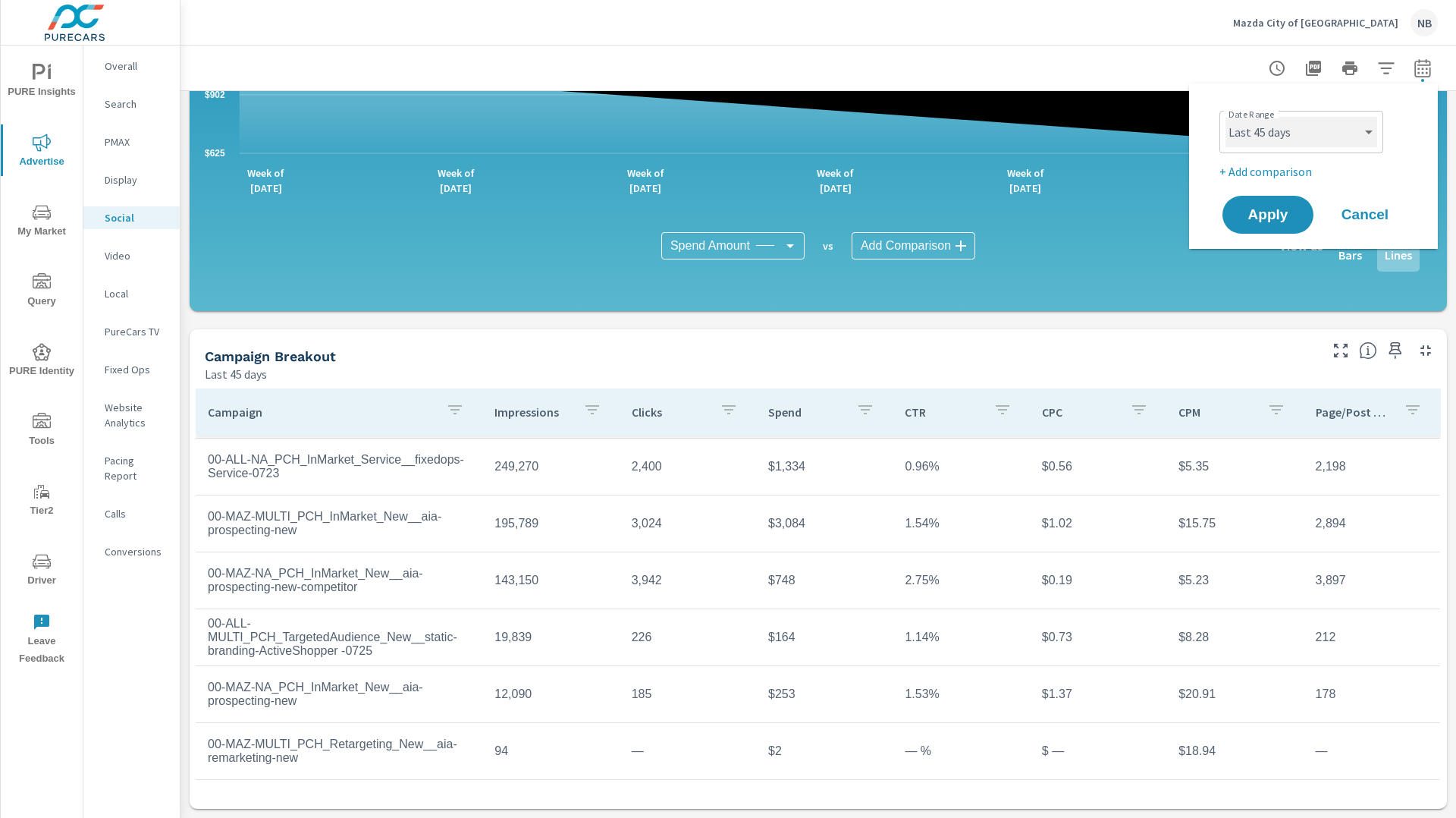
click at [1279, 137] on select "Custom Yesterday Last week Last 7 days Last 14 days Last 30 days Last 45 days L…" at bounding box center [1301, 131] width 151 height 30
click at [1226, 117] on select "Custom Yesterday Last week Last 7 days Last 14 days Last 30 days Last 45 days L…" at bounding box center [1301, 131] width 151 height 30
select select "Month to date"
click at [1266, 208] on span "Apply" at bounding box center [1267, 215] width 62 height 15
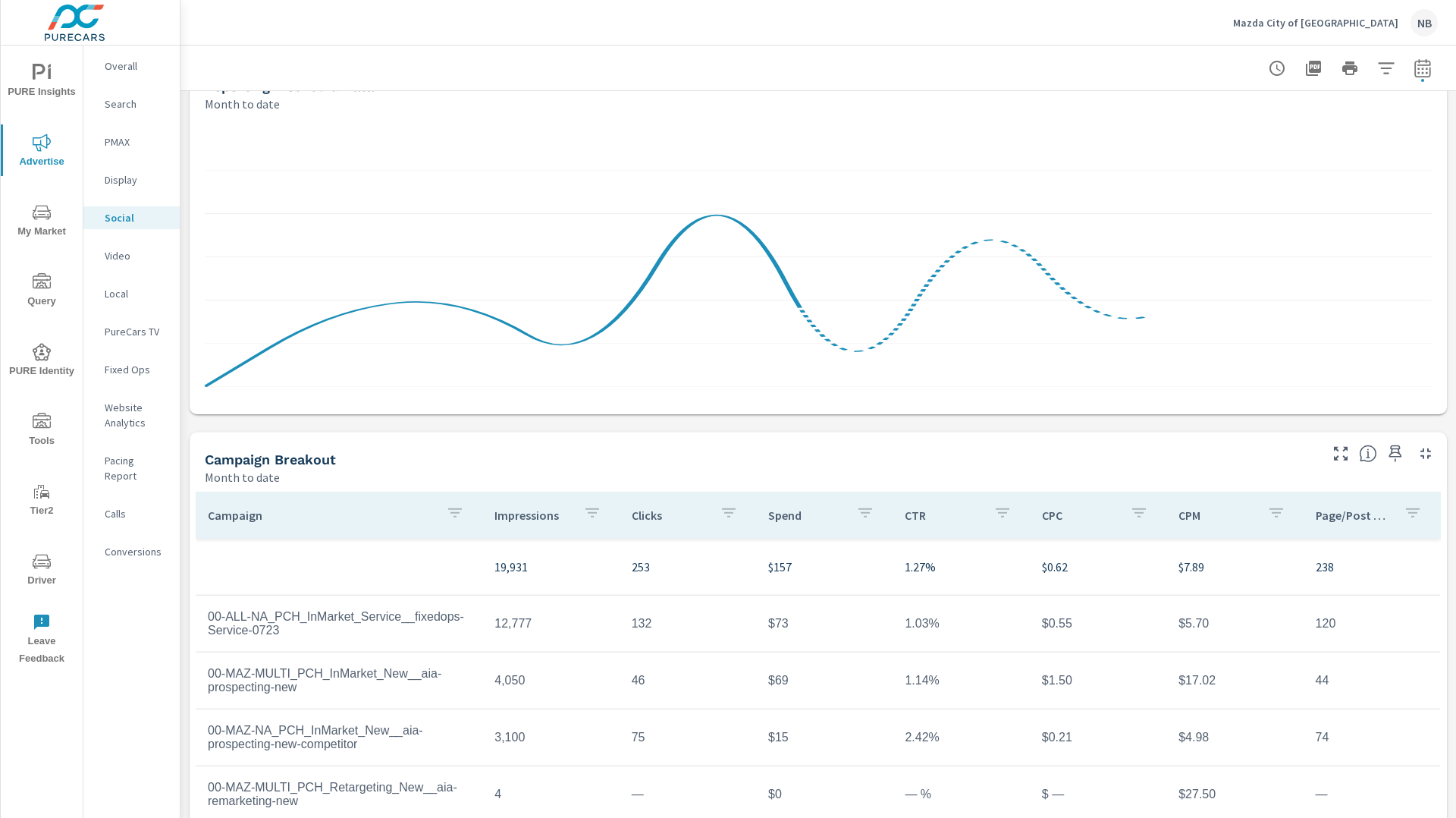
scroll to position [269, 0]
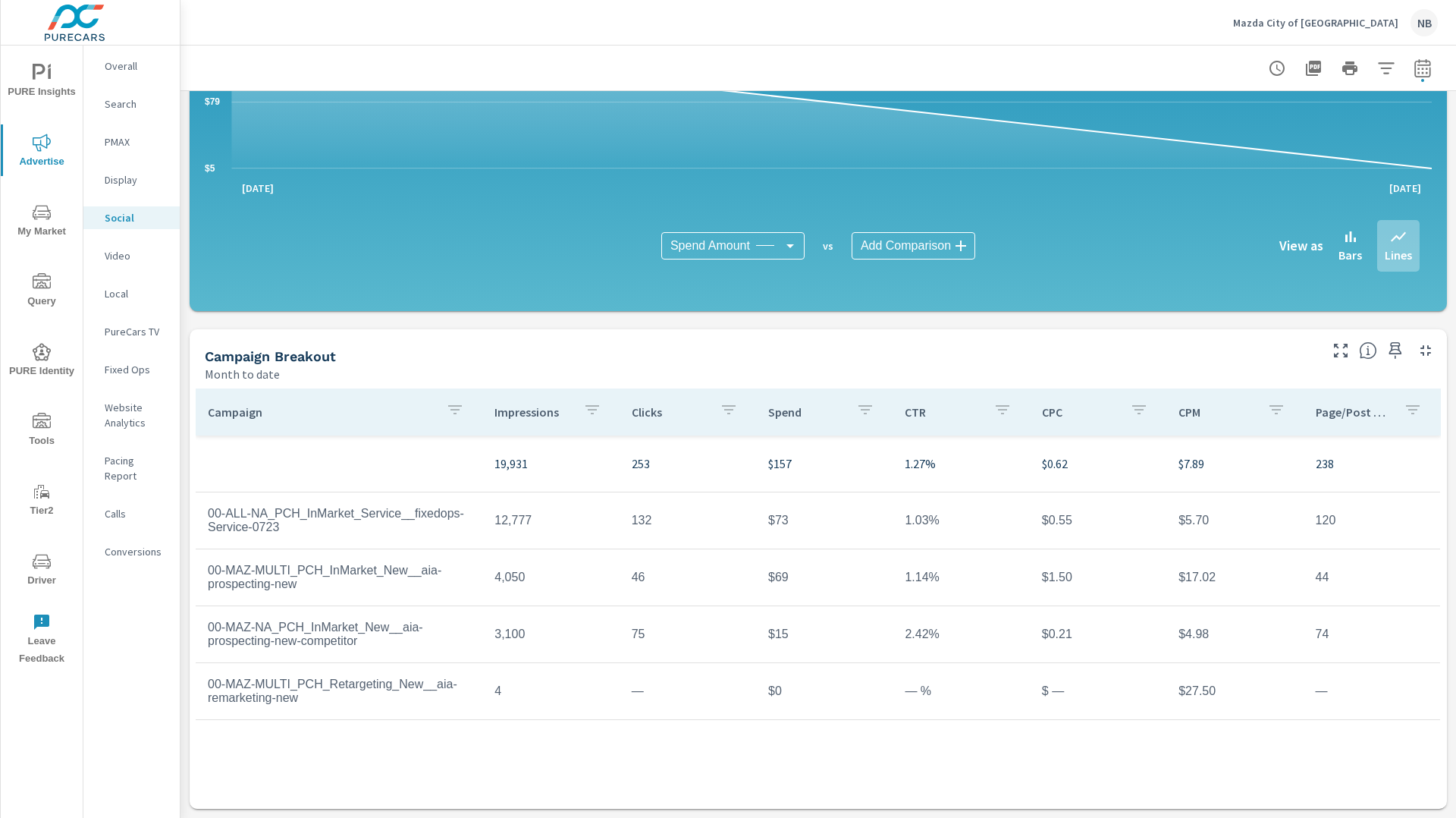
click at [1333, 21] on p "Mazda City of Orange Park" at bounding box center [1315, 23] width 165 height 14
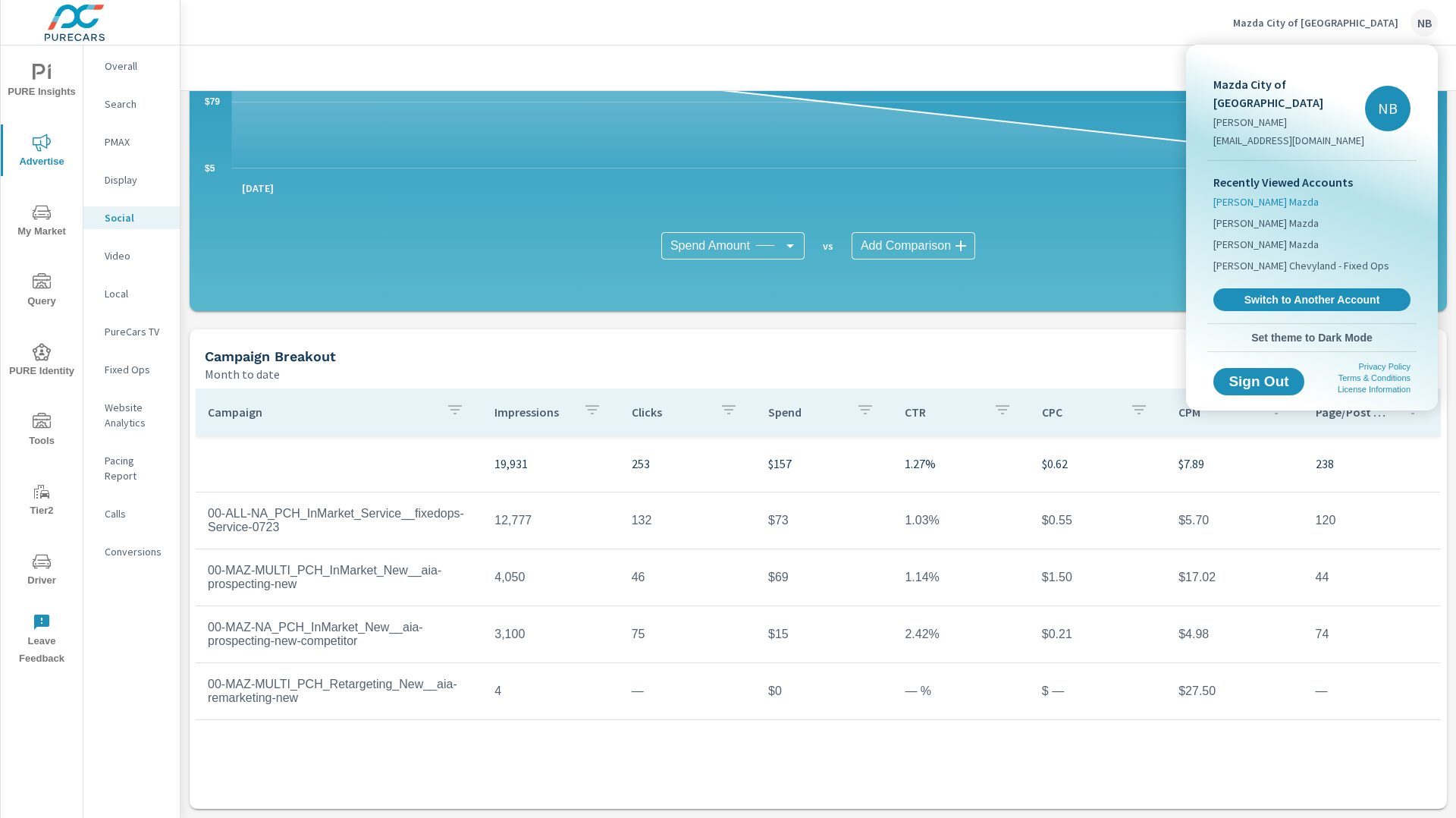
click at [1252, 194] on span "Tom Bush Mazda" at bounding box center [1266, 201] width 105 height 15
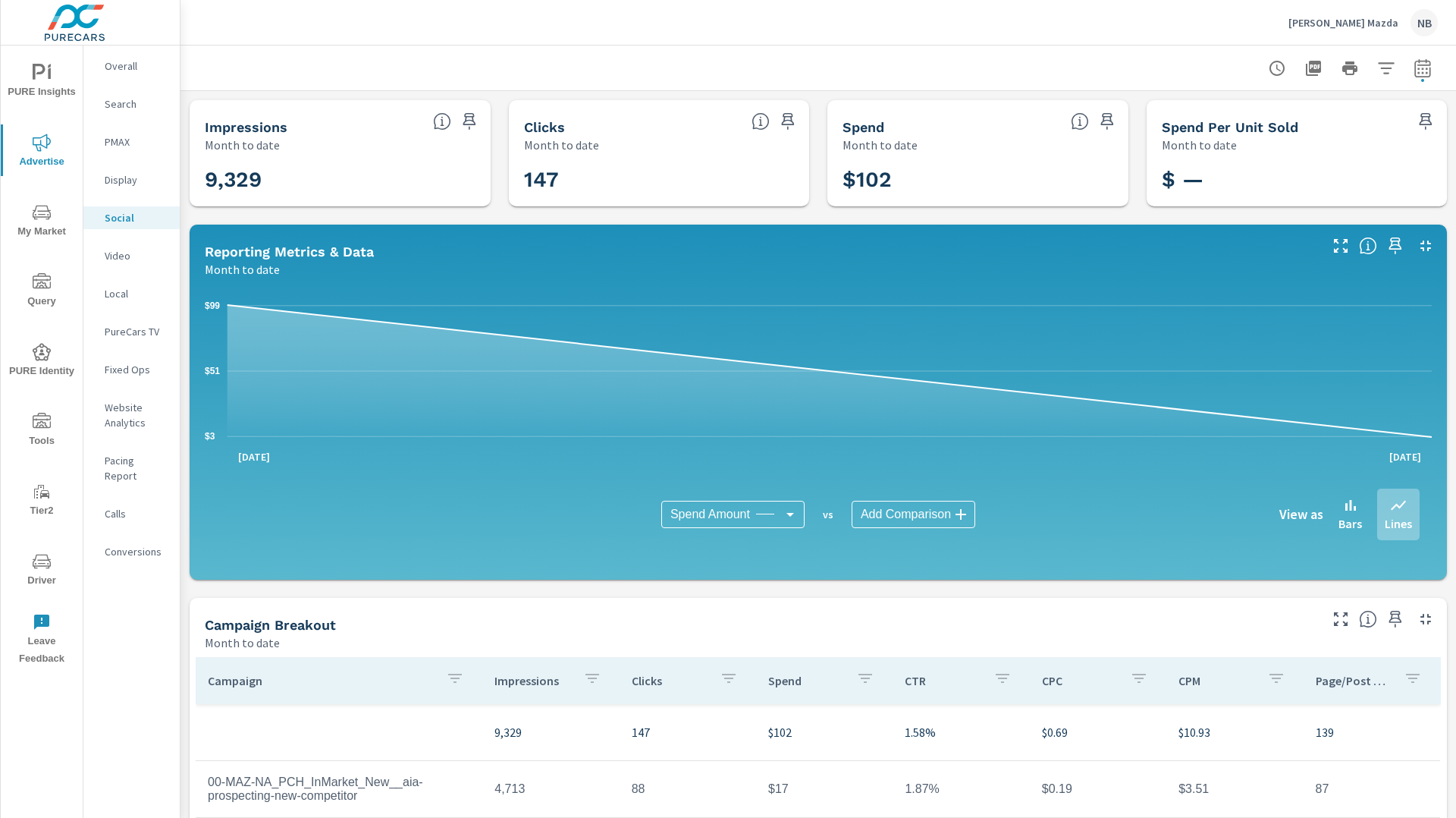
scroll to position [269, 0]
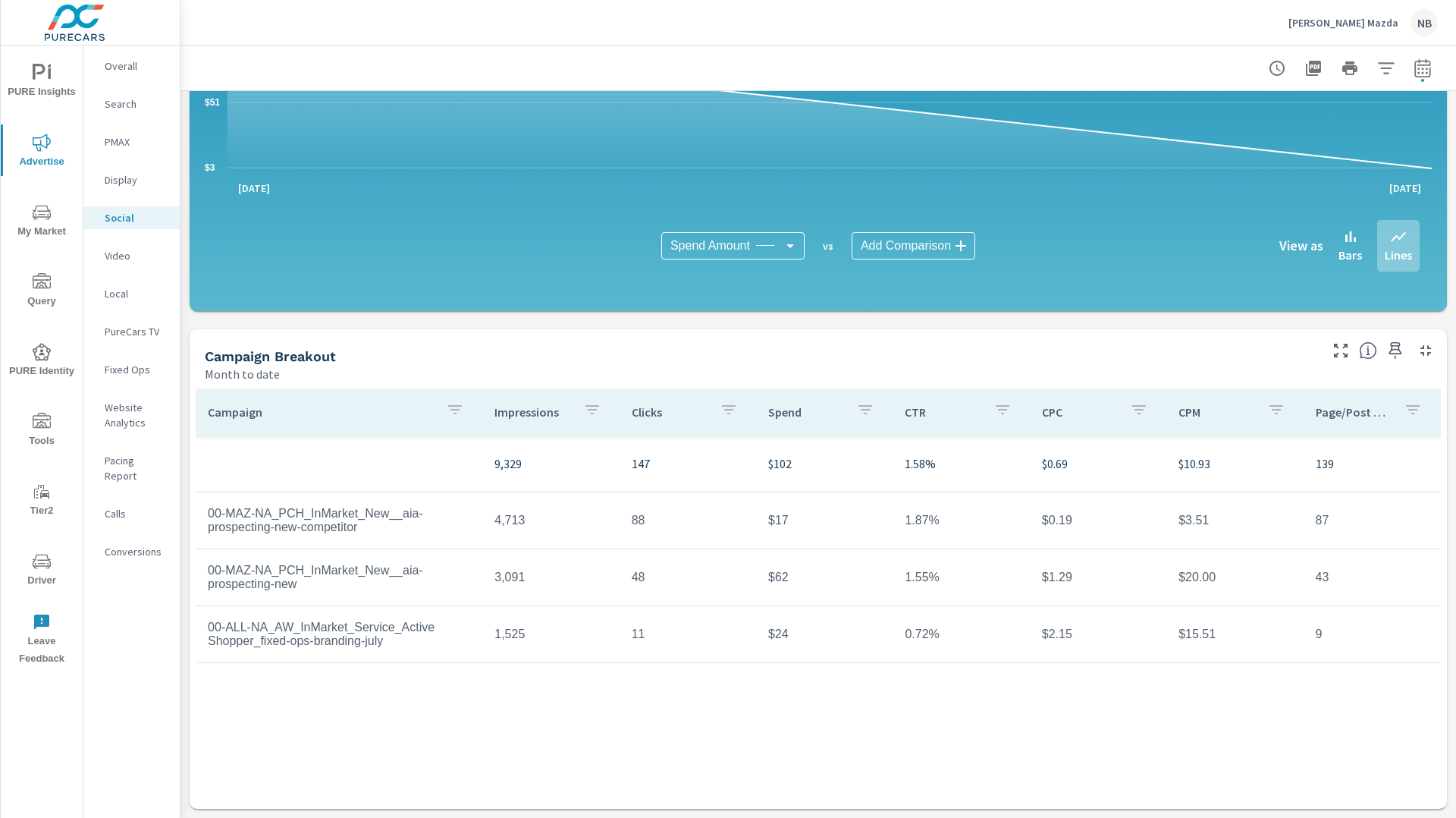
click at [1369, 23] on p "Tom Bush Mazda" at bounding box center [1343, 23] width 110 height 14
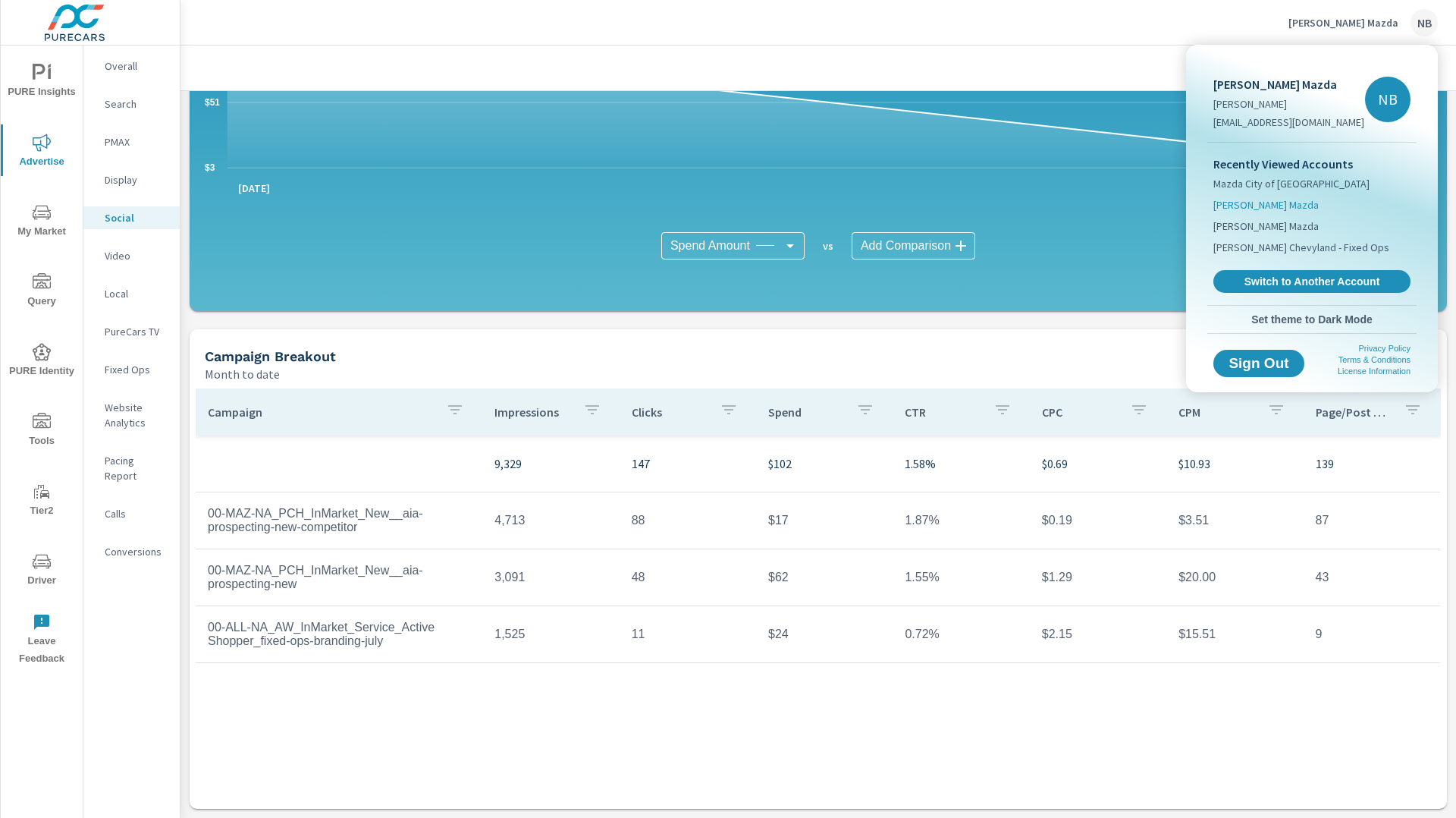
click at [1289, 198] on span "Dean McCrary Mazda" at bounding box center [1266, 204] width 105 height 15
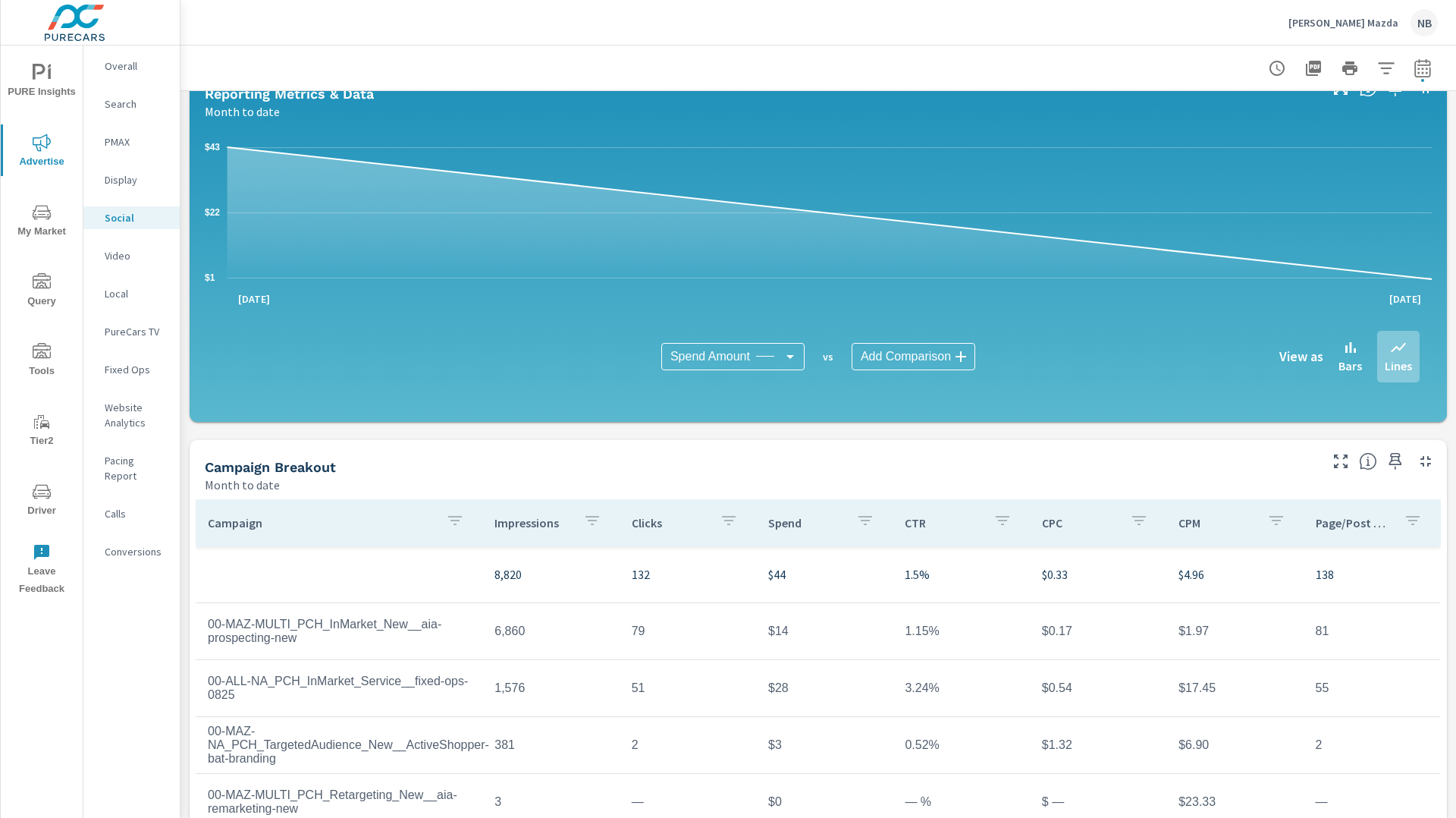
scroll to position [269, 0]
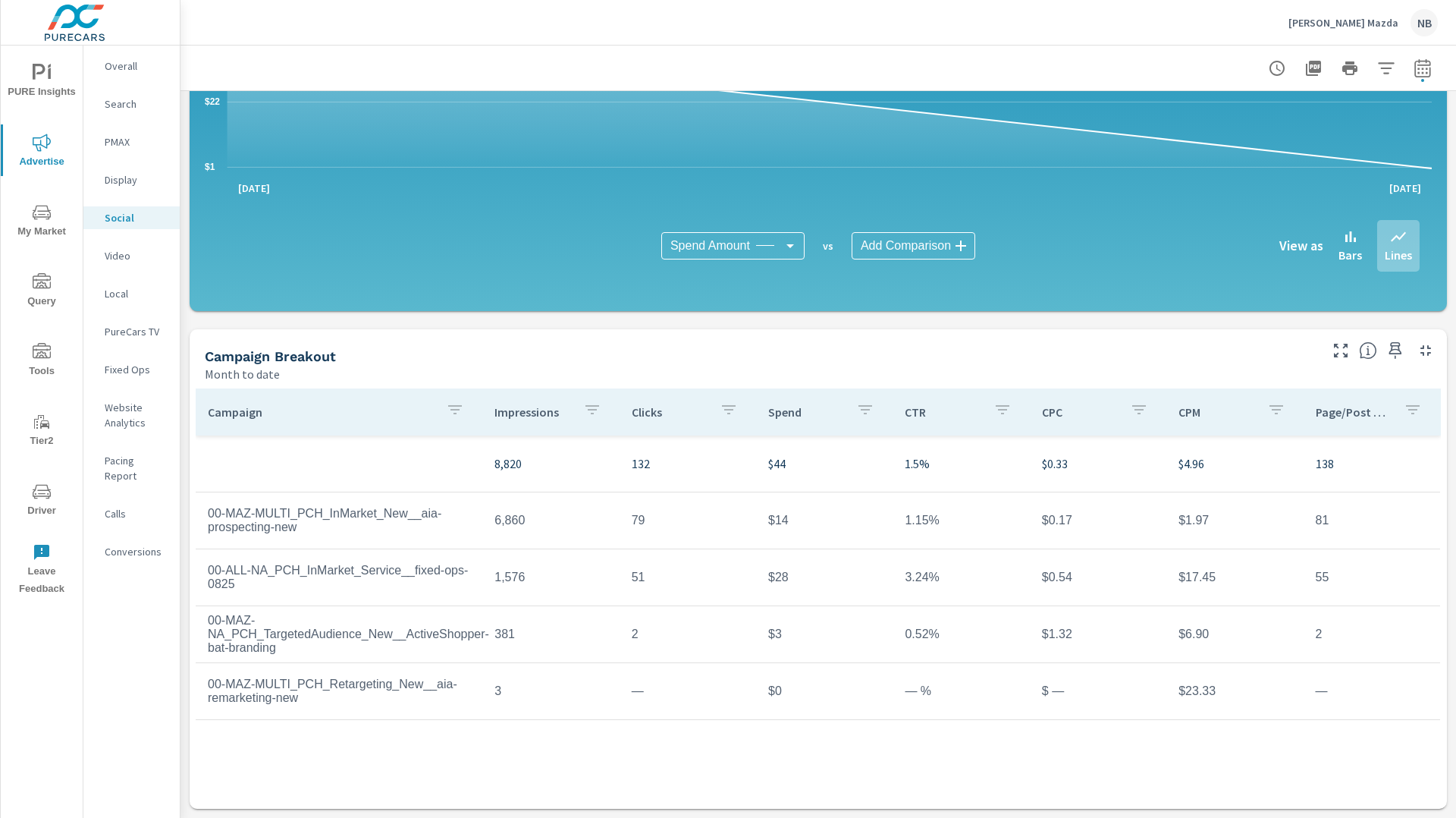
click at [1339, 24] on p "Dean McCrary Mazda" at bounding box center [1343, 23] width 110 height 14
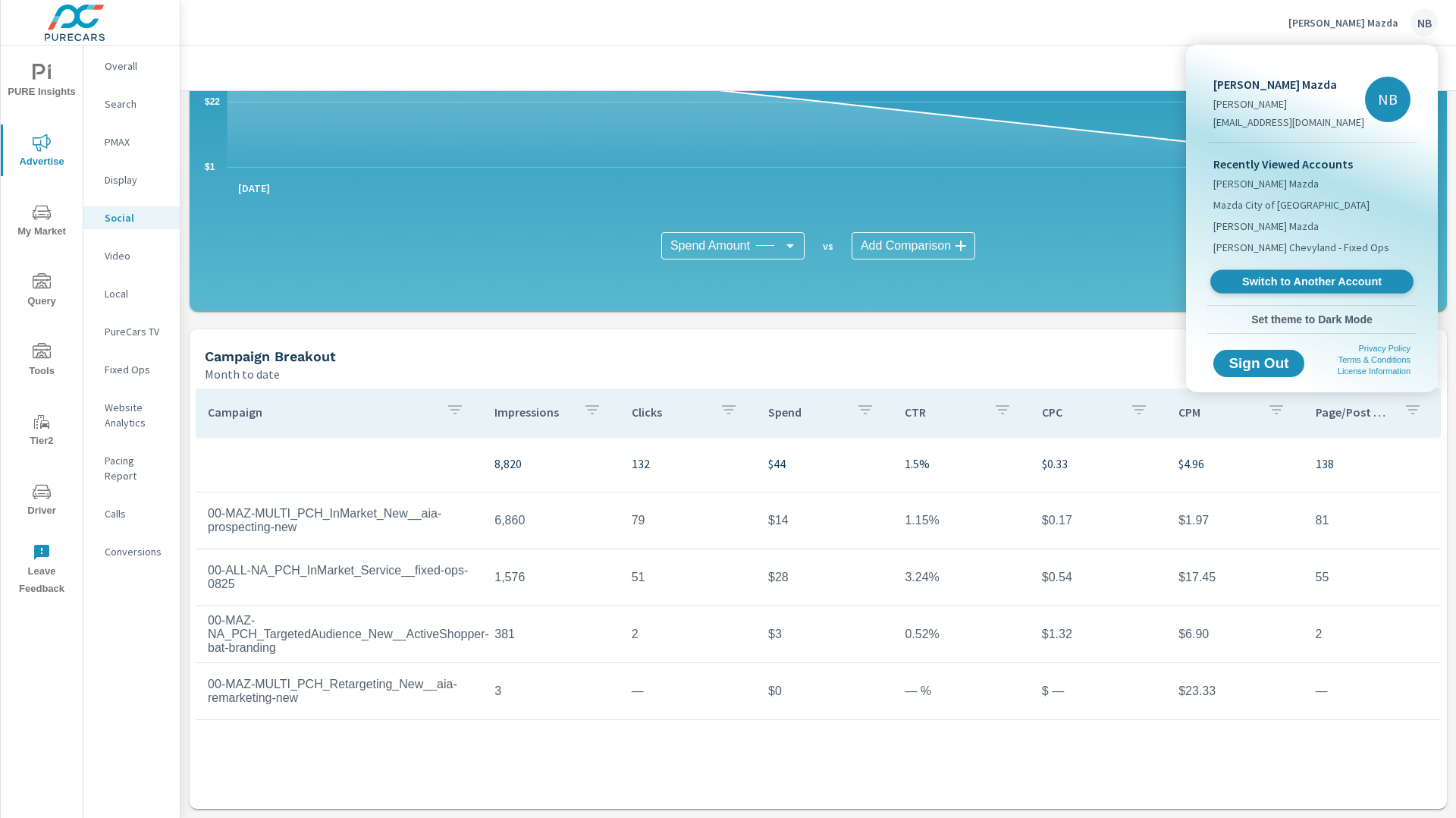
click at [1322, 276] on span "Switch to Another Account" at bounding box center [1312, 282] width 186 height 15
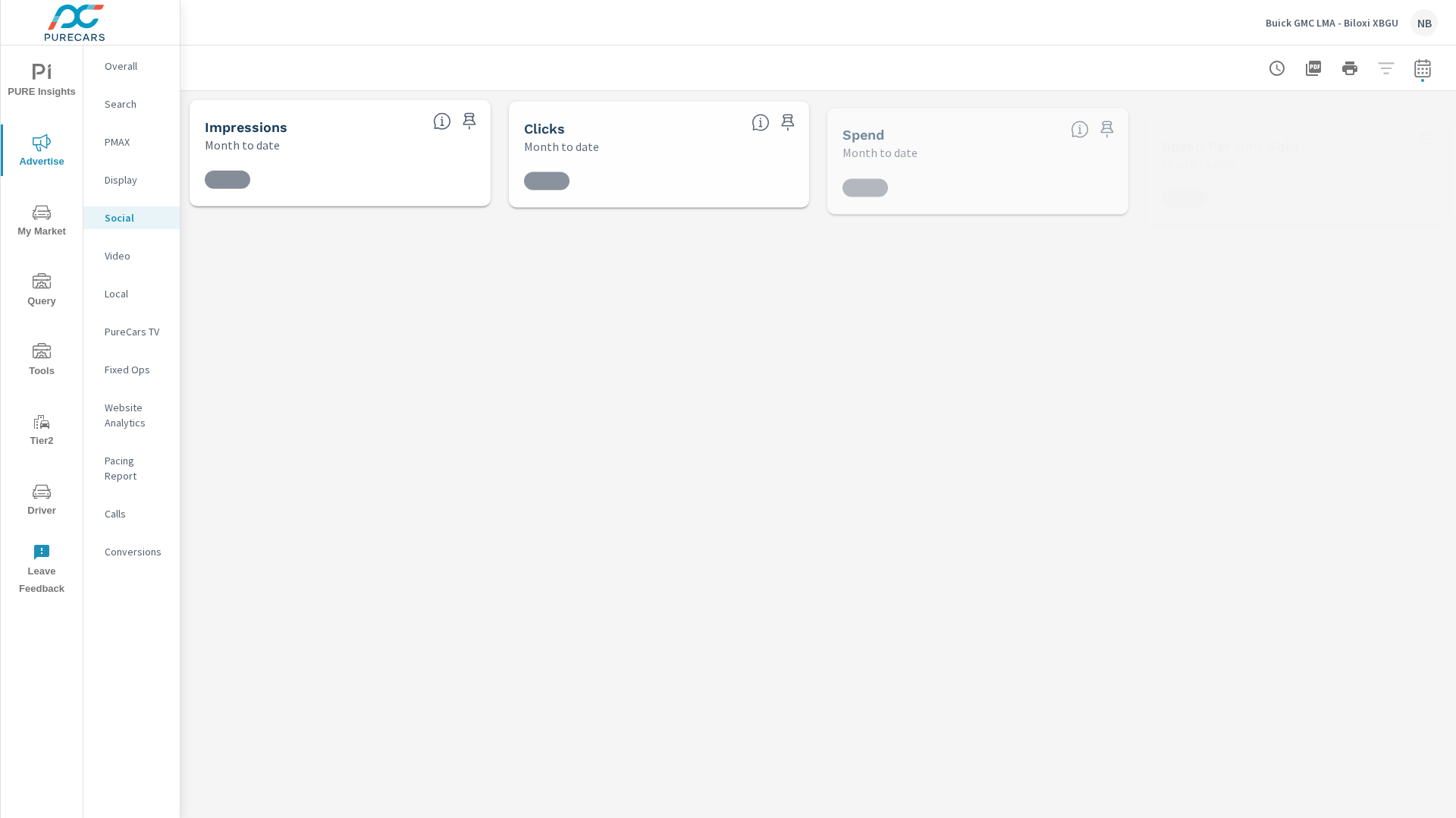
click at [1303, 23] on p "Buick GMC LMA - Biloxi XBGU" at bounding box center [1332, 23] width 133 height 14
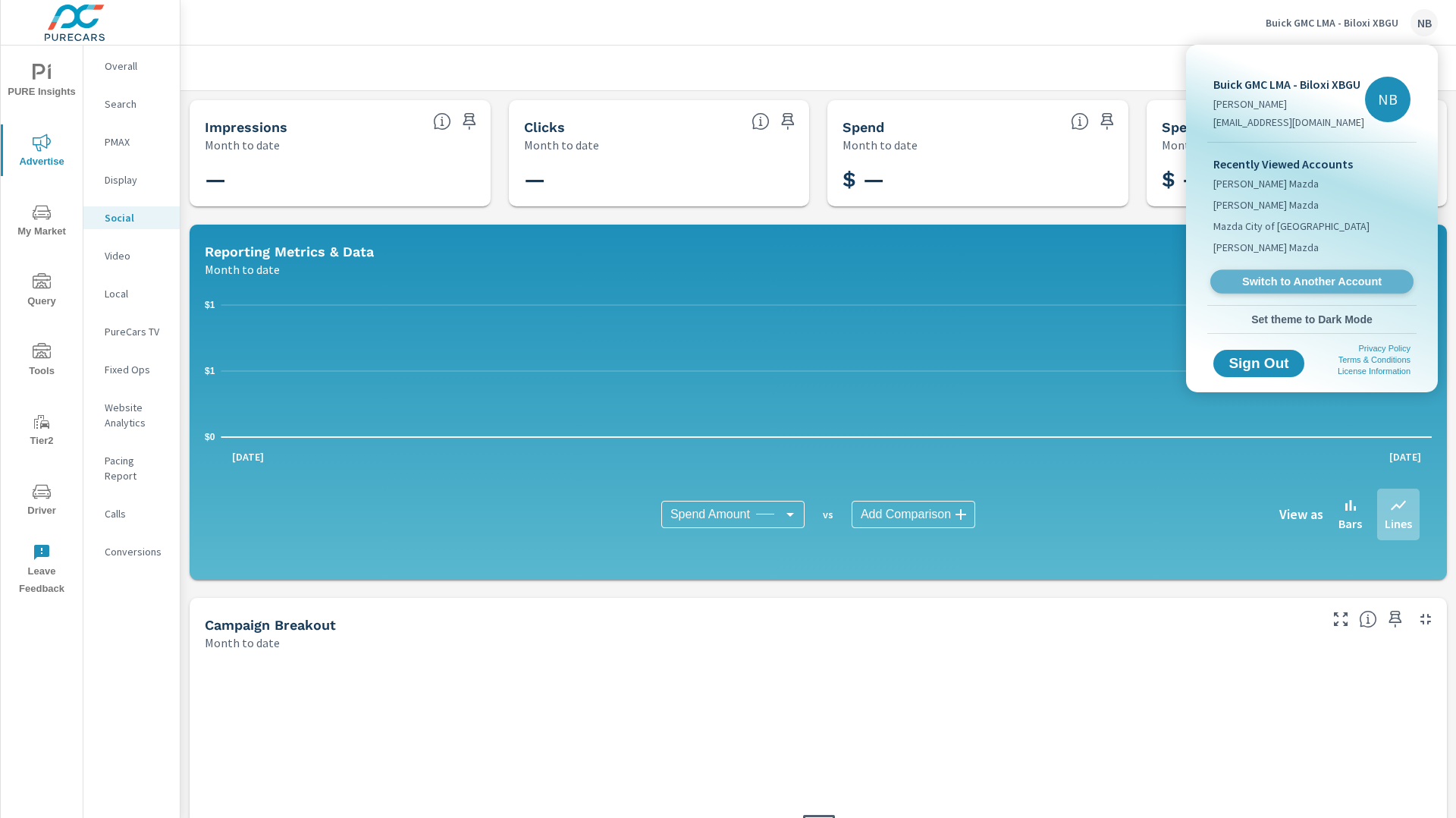
click at [1250, 287] on span "Switch to Another Account" at bounding box center [1312, 282] width 186 height 15
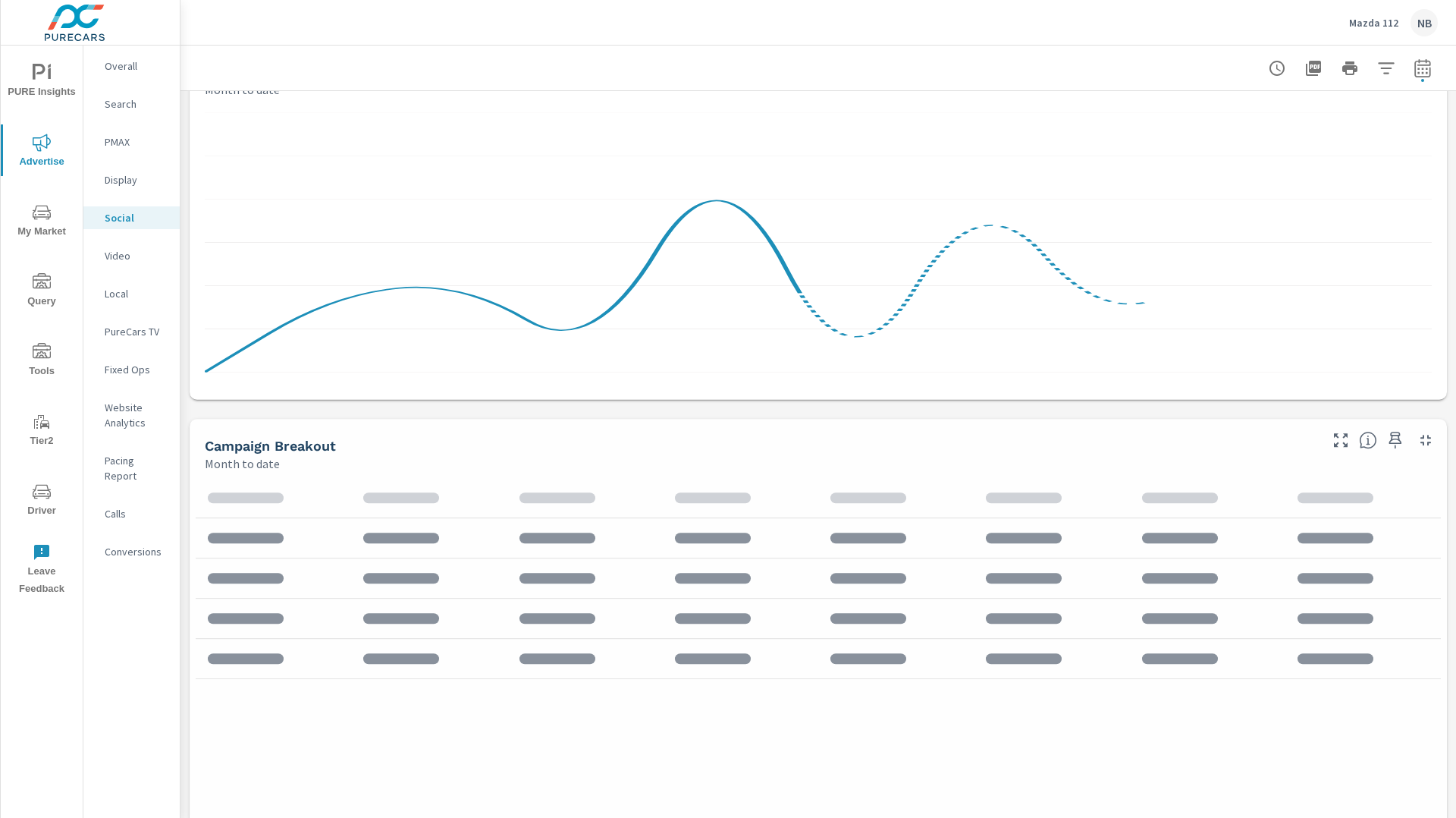
scroll to position [269, 0]
